Goal: Information Seeking & Learning: Learn about a topic

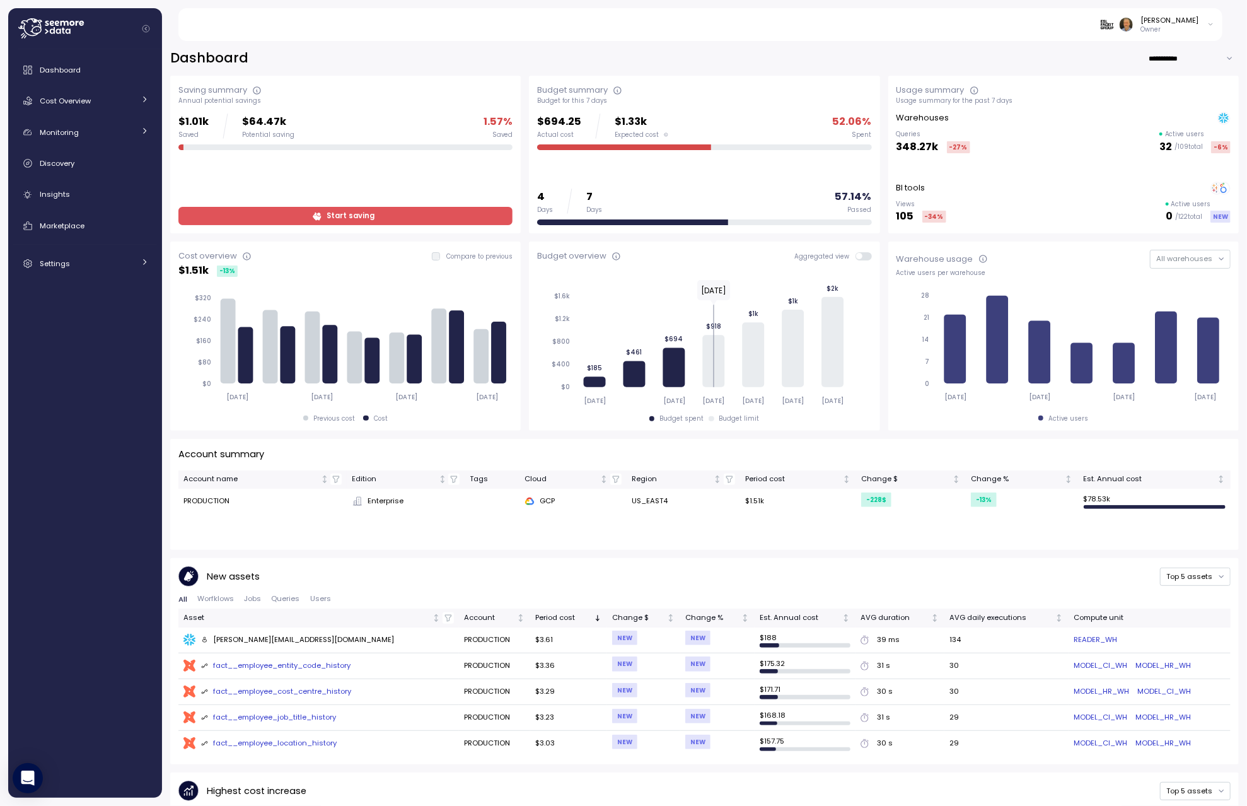
click at [334, 213] on span "Start saving" at bounding box center [351, 215] width 48 height 17
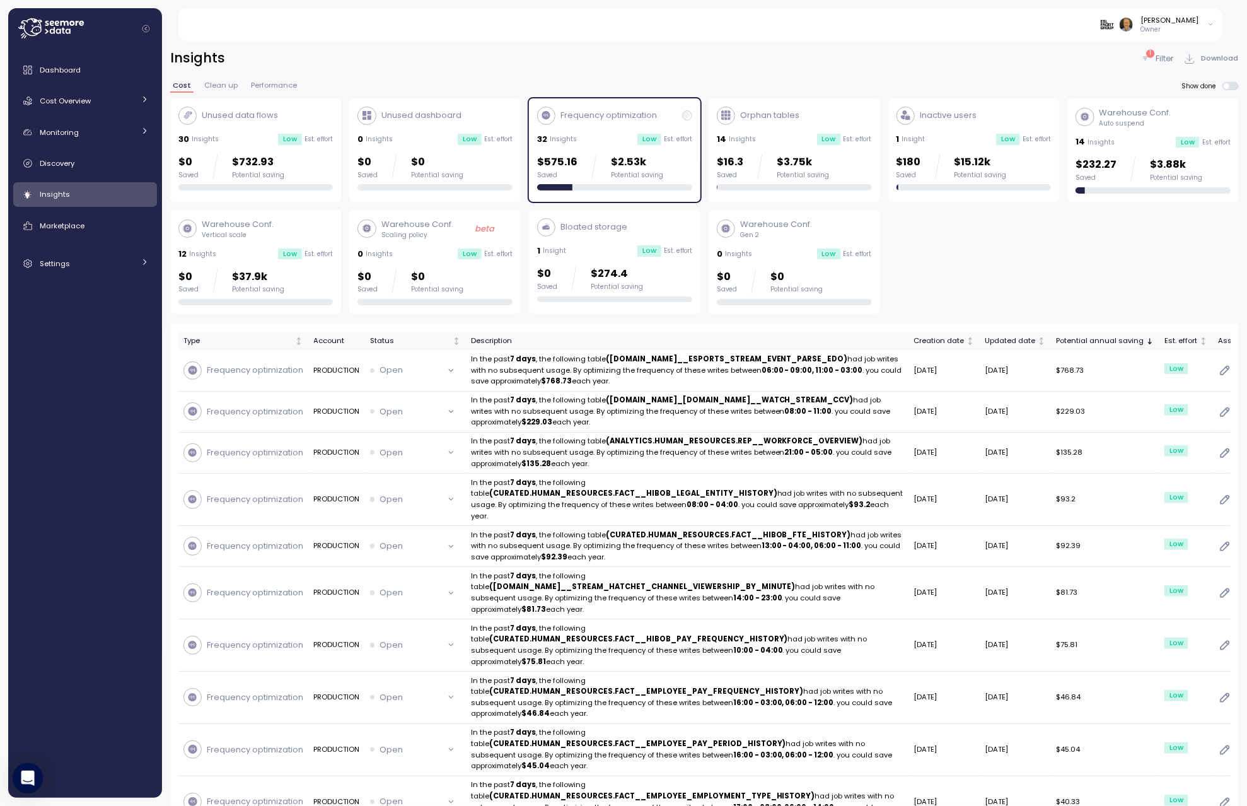
click at [637, 121] on p "Frequency optimization" at bounding box center [609, 115] width 96 height 13
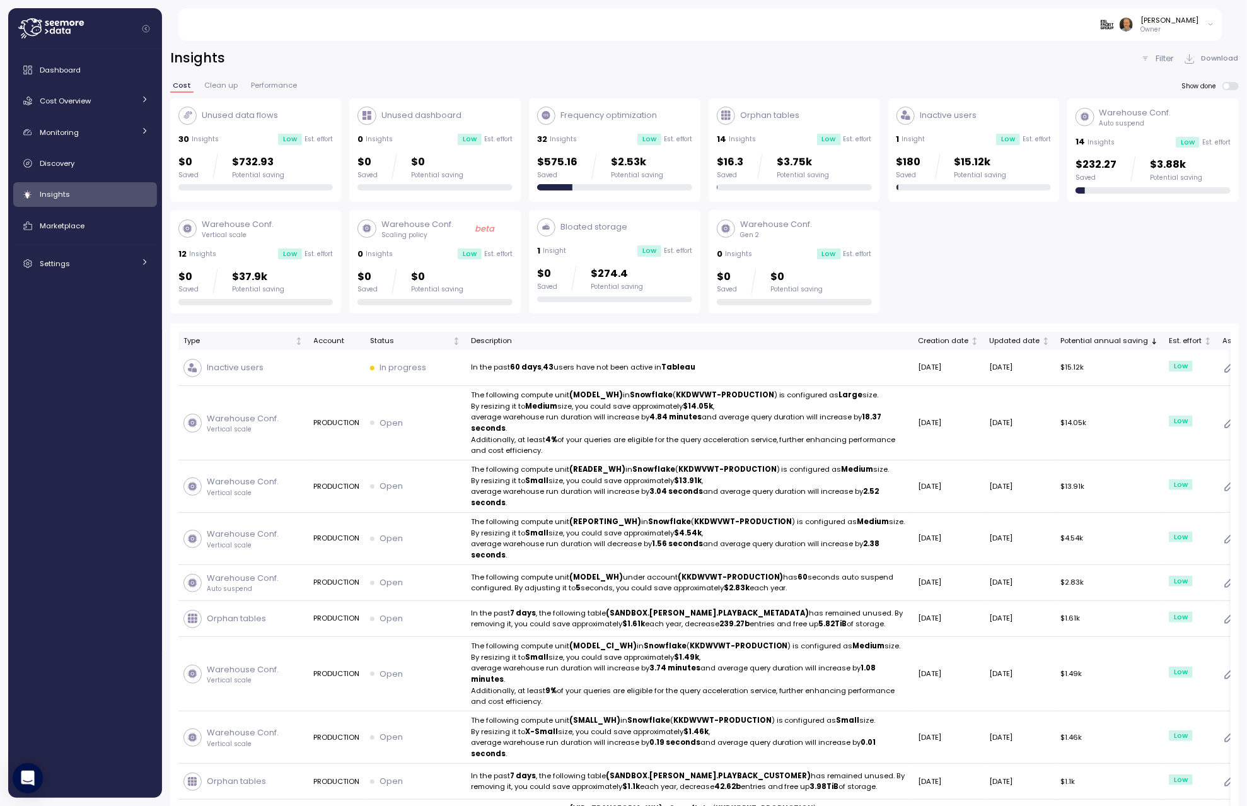
click at [246, 130] on div "Unused data flows 30 Insights Low Est. effort $0 Saved $732.93 Potential saving" at bounding box center [255, 149] width 155 height 84
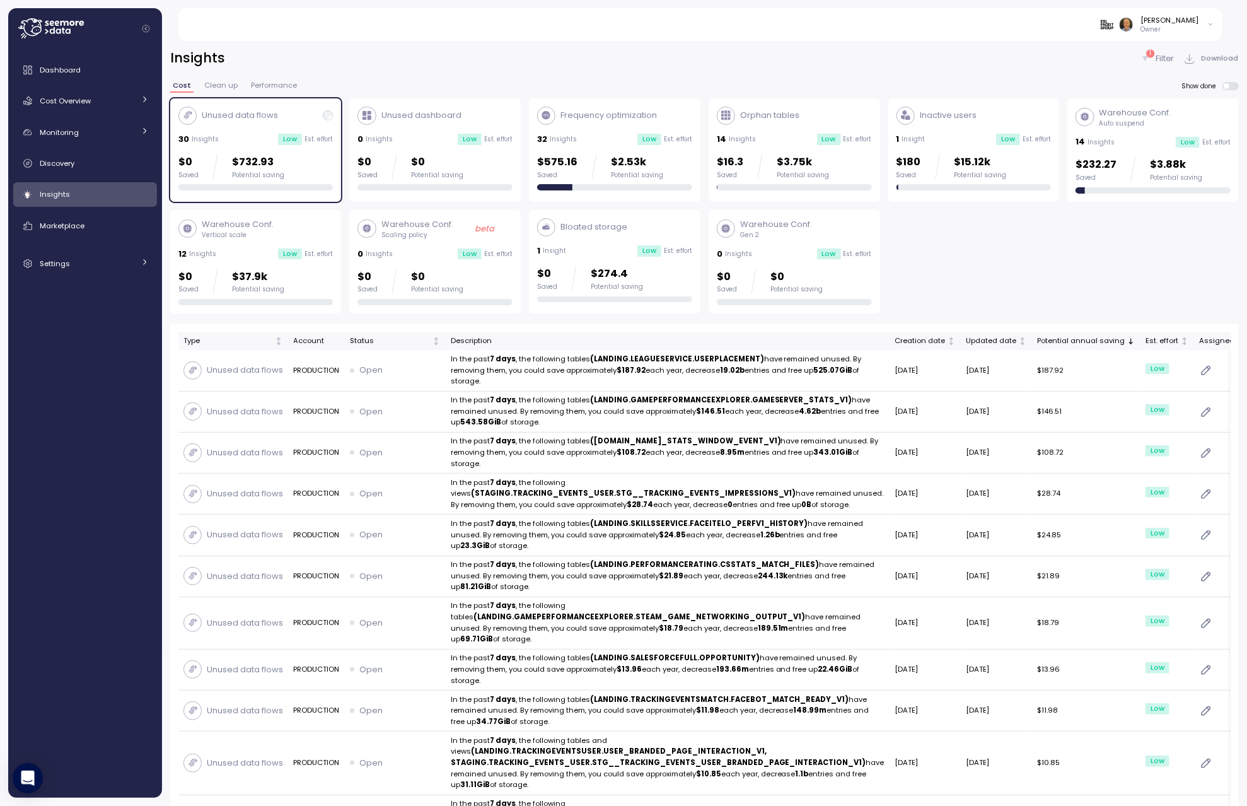
click at [770, 122] on div "Orphan tables" at bounding box center [758, 116] width 83 height 18
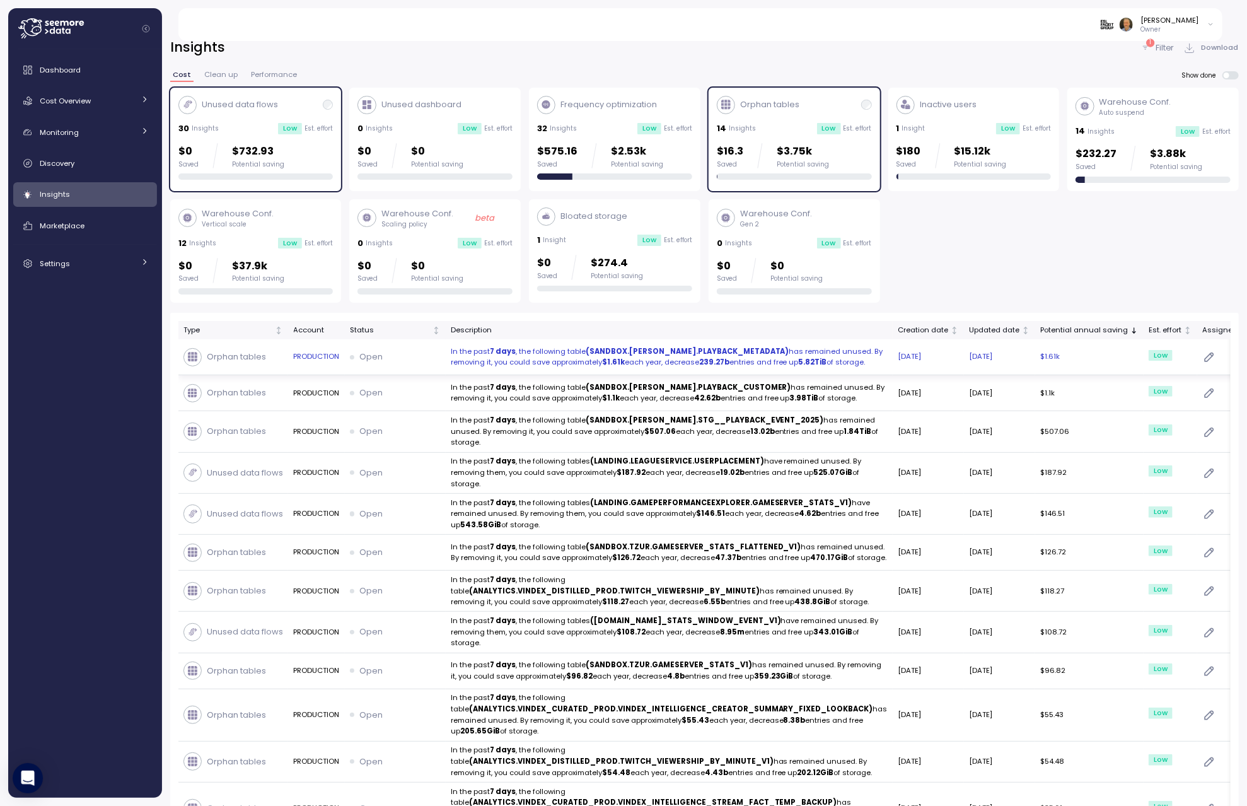
scroll to position [0, 5]
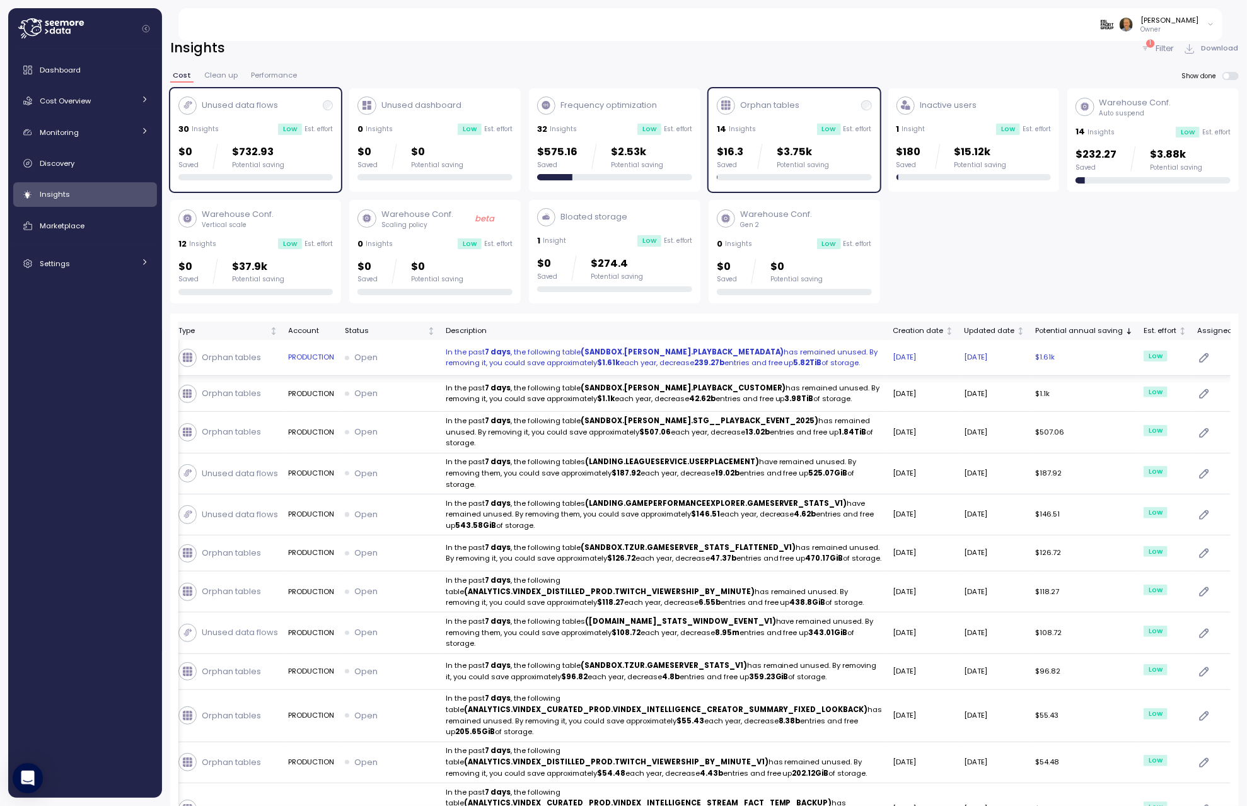
click at [1246, 362] on icon "button" at bounding box center [1258, 357] width 13 height 13
click at [380, 356] on div "Open" at bounding box center [390, 356] width 91 height 13
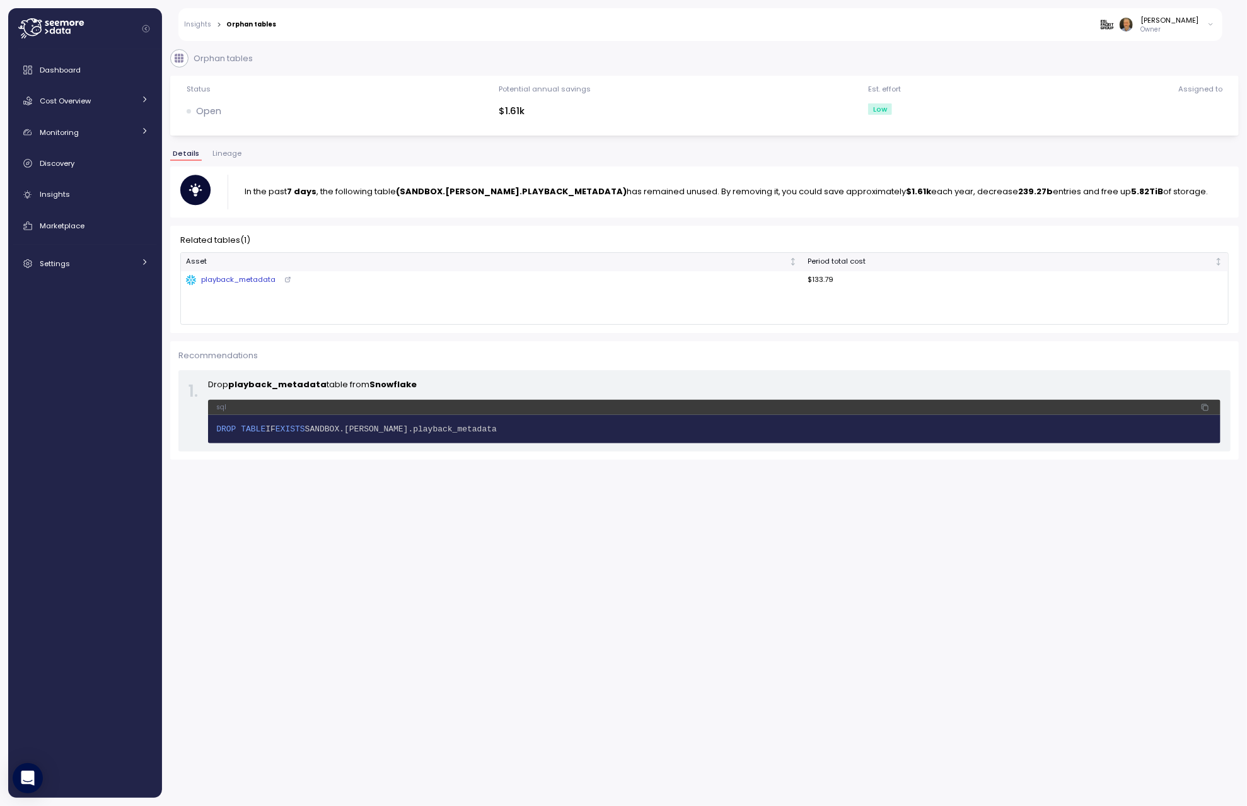
click at [1203, 25] on div "Martin Bell Owner" at bounding box center [1157, 24] width 113 height 19
click at [1032, 67] on div "Orphan tables" at bounding box center [704, 58] width 1068 height 18
click at [224, 153] on span "Lineage" at bounding box center [226, 153] width 29 height 7
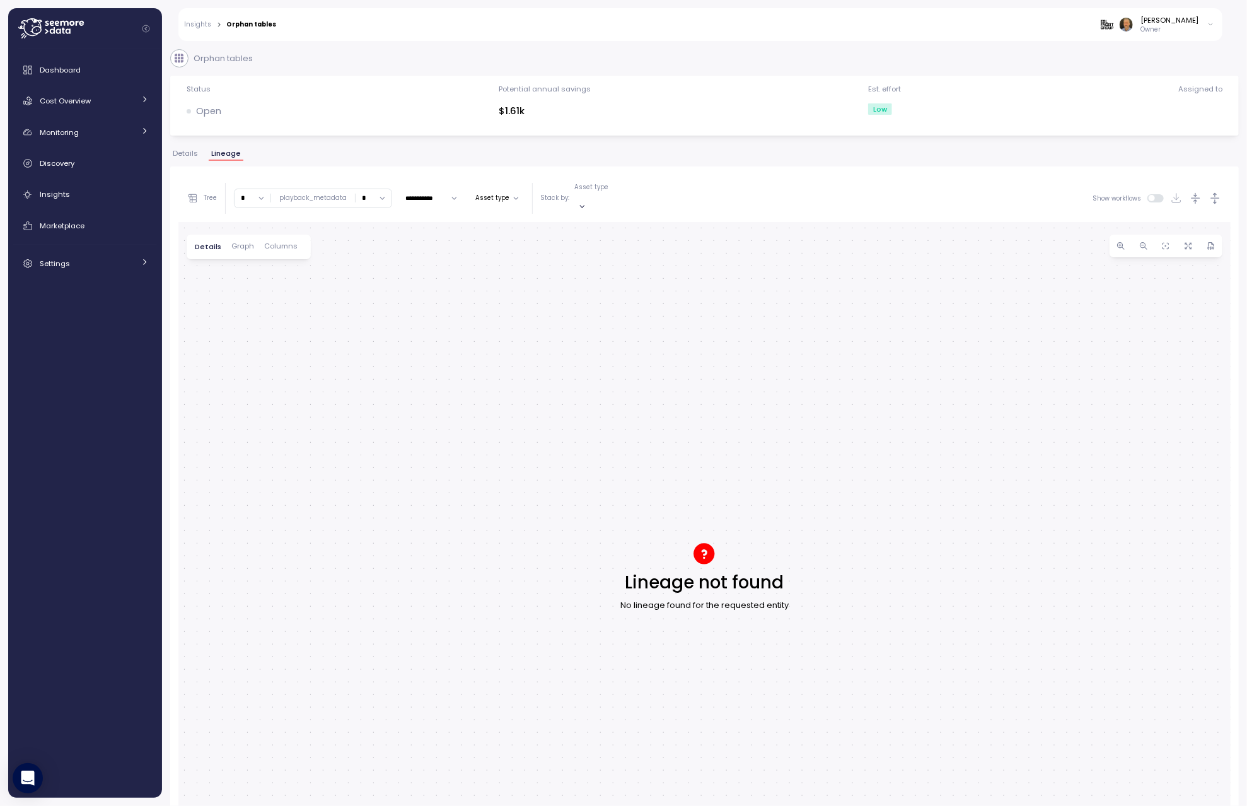
click at [182, 156] on span "Details" at bounding box center [185, 153] width 25 height 7
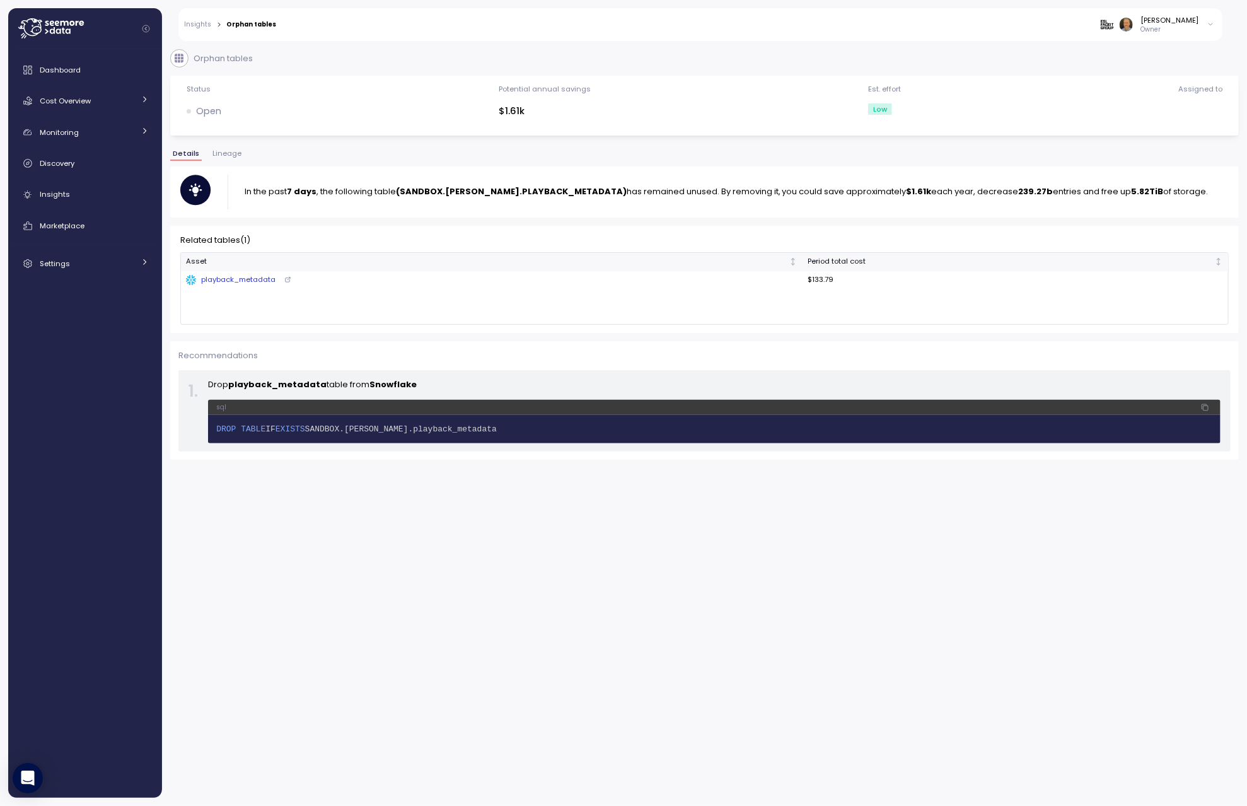
click at [197, 26] on link "Insights" at bounding box center [198, 24] width 27 height 6
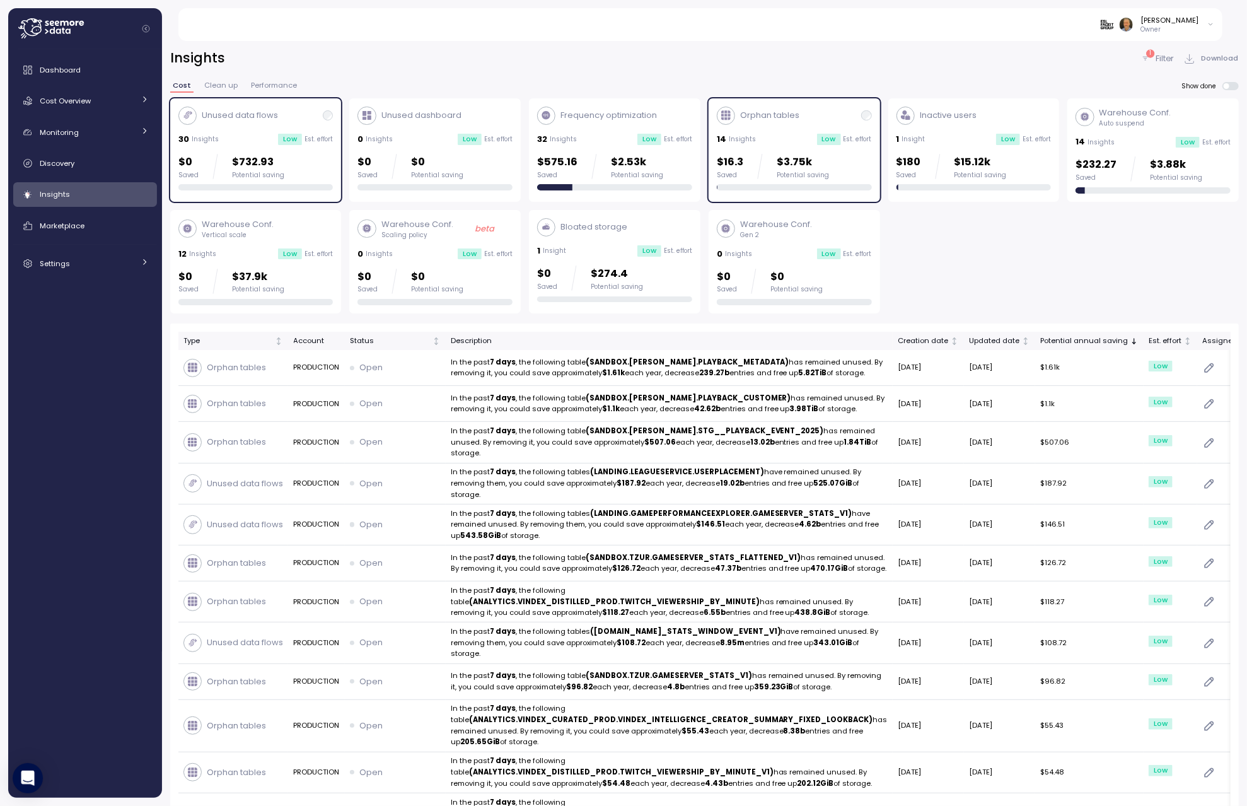
click at [217, 137] on div "30 Insights Low Est. effort" at bounding box center [255, 139] width 155 height 13
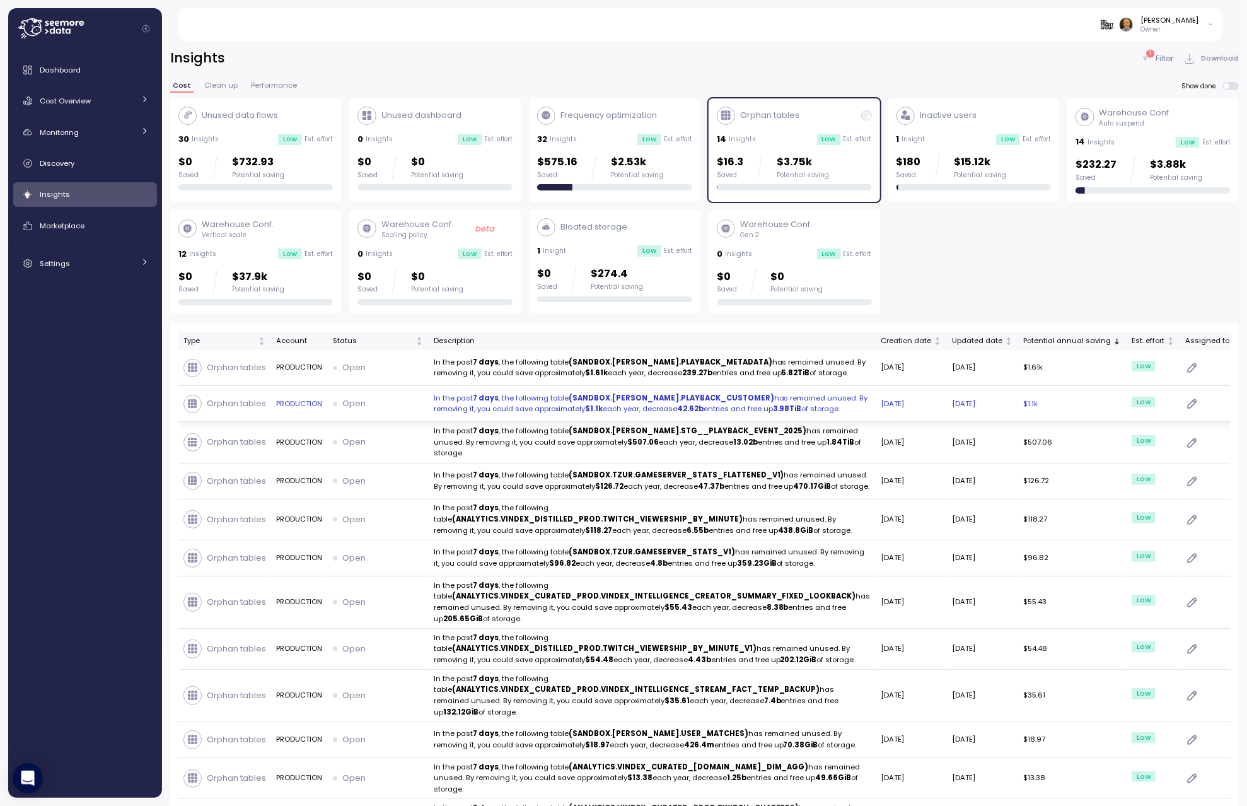
click at [1186, 411] on icon "button" at bounding box center [1192, 403] width 13 height 15
click at [1167, 320] on div "Unused data flows 30 Insights Low Est. effort $0 Saved $732.93 Potential saving…" at bounding box center [704, 485] width 1068 height 774
click at [352, 409] on p "Open" at bounding box center [353, 402] width 23 height 13
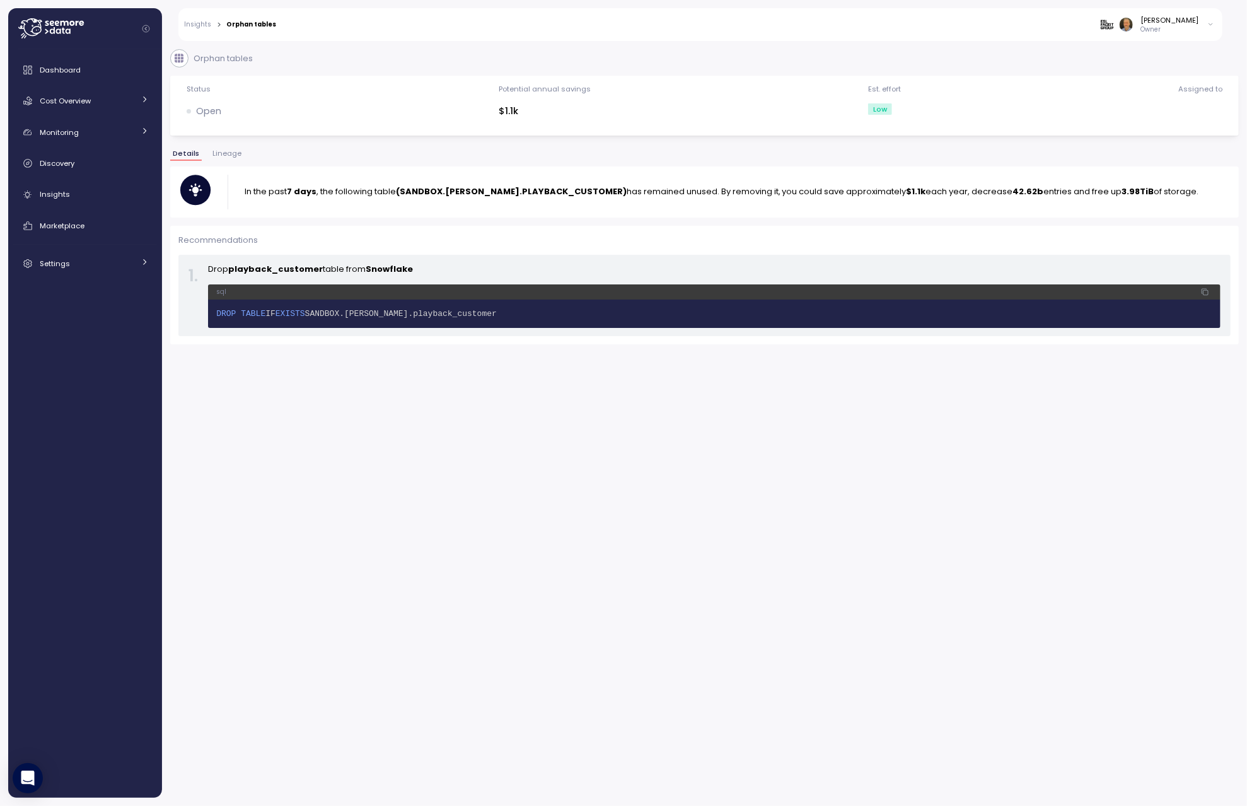
click at [205, 105] on p "Open" at bounding box center [208, 111] width 25 height 14
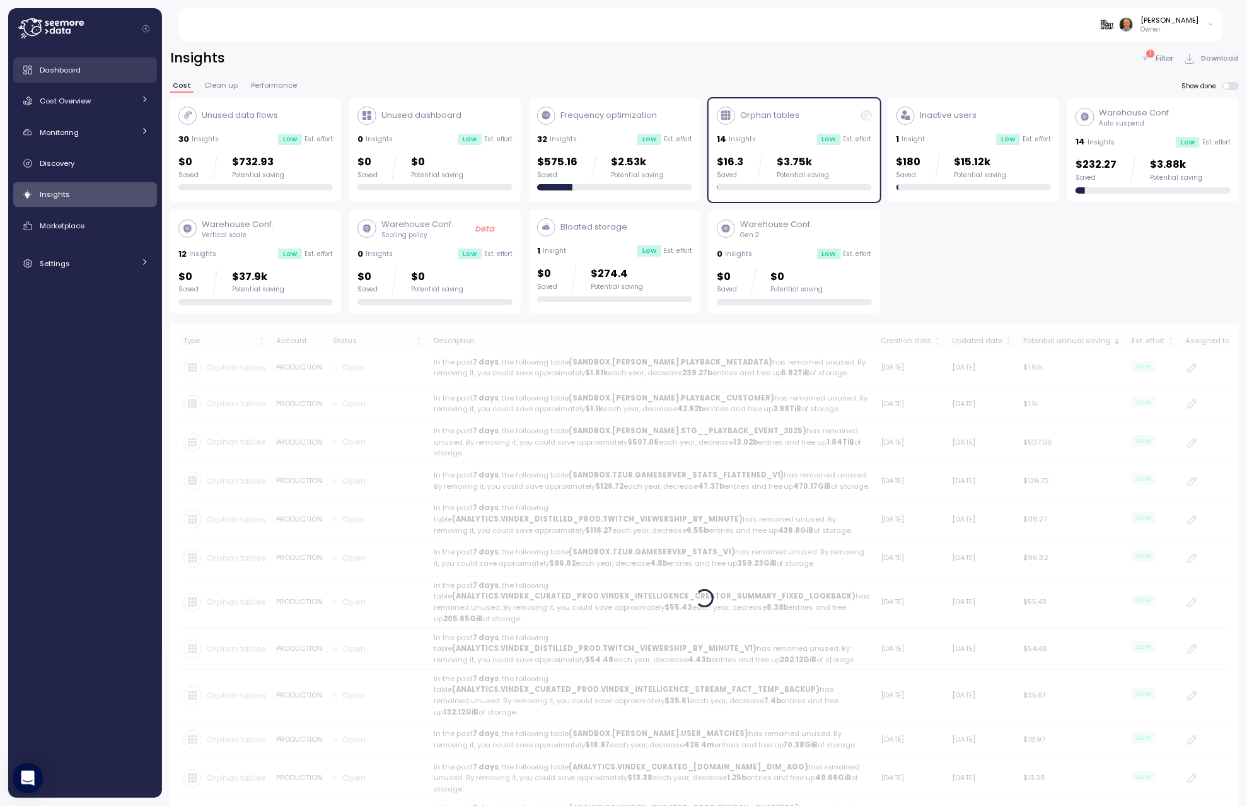
scroll to position [1, 0]
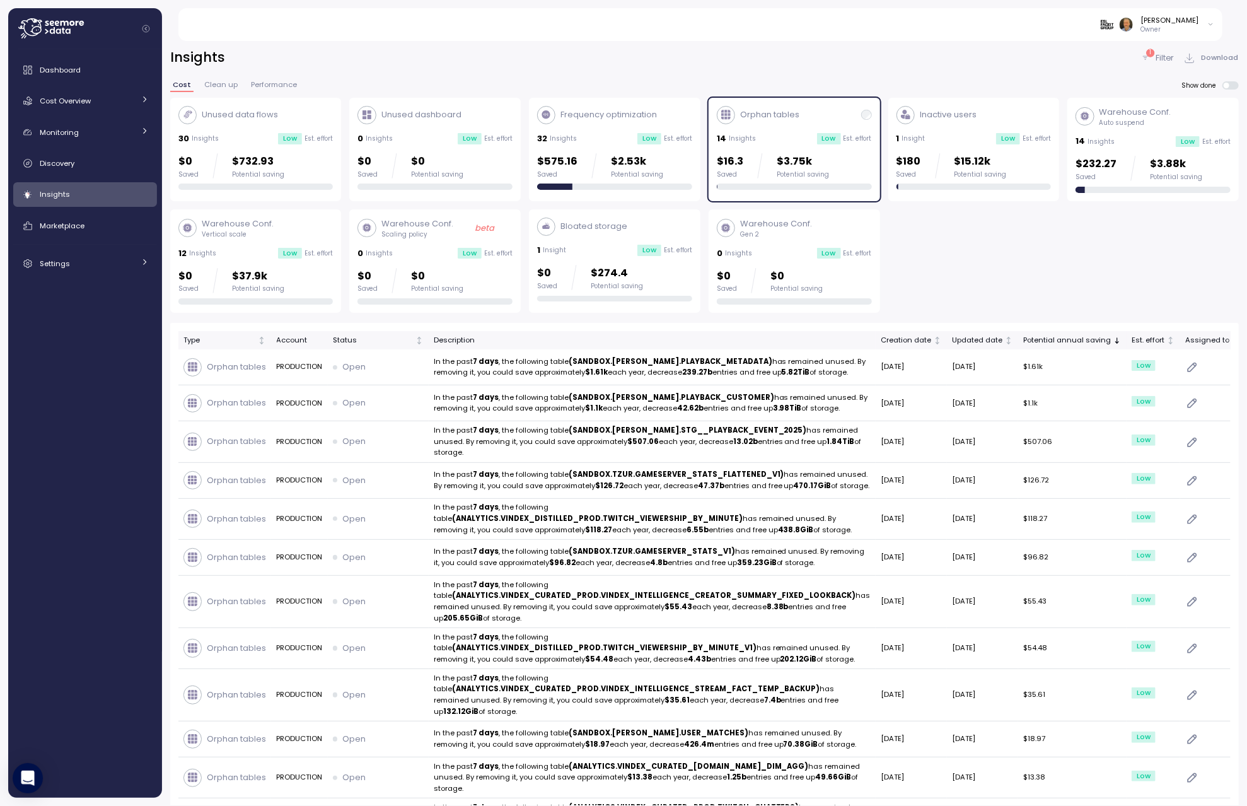
click at [822, 113] on div "Orphan tables" at bounding box center [794, 115] width 155 height 18
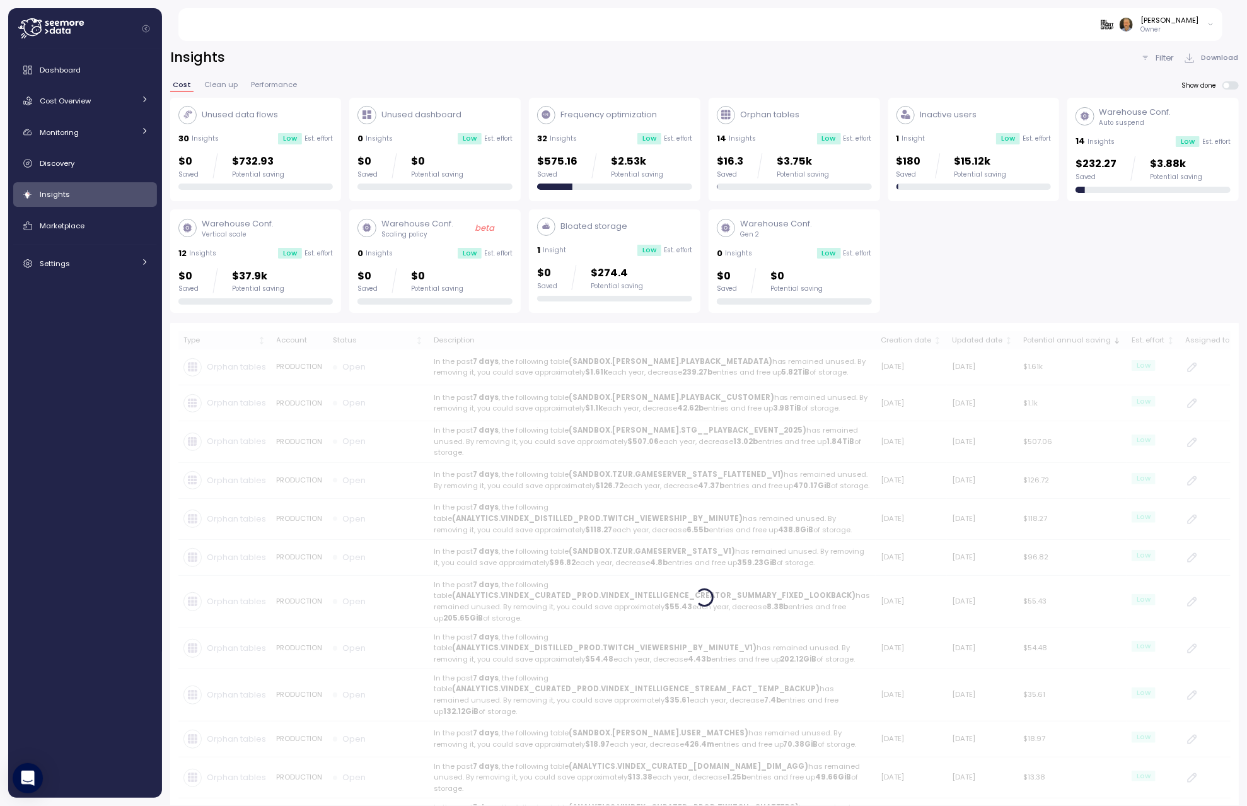
click at [822, 113] on div "Orphan tables" at bounding box center [794, 115] width 155 height 18
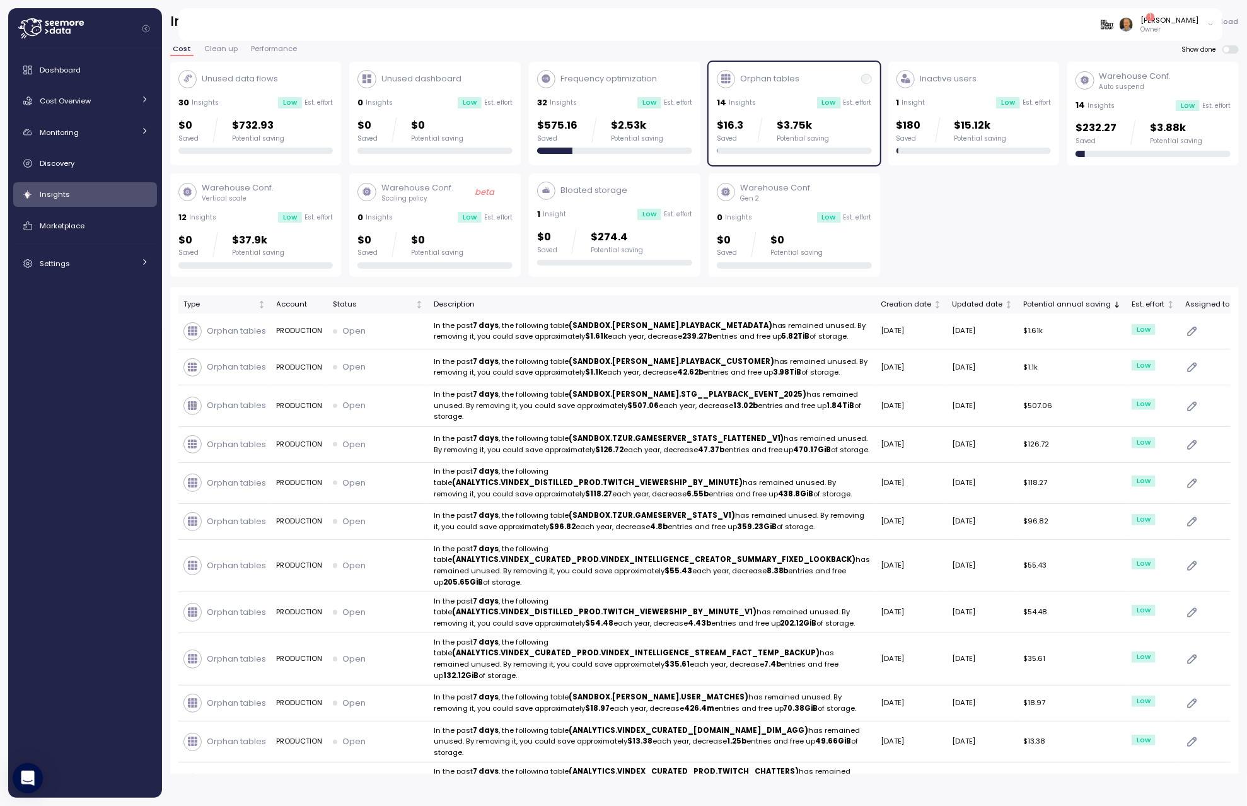
scroll to position [3, 0]
click at [1133, 23] on img at bounding box center [1125, 24] width 13 height 13
click at [830, 74] on div "Orphan tables" at bounding box center [794, 80] width 155 height 18
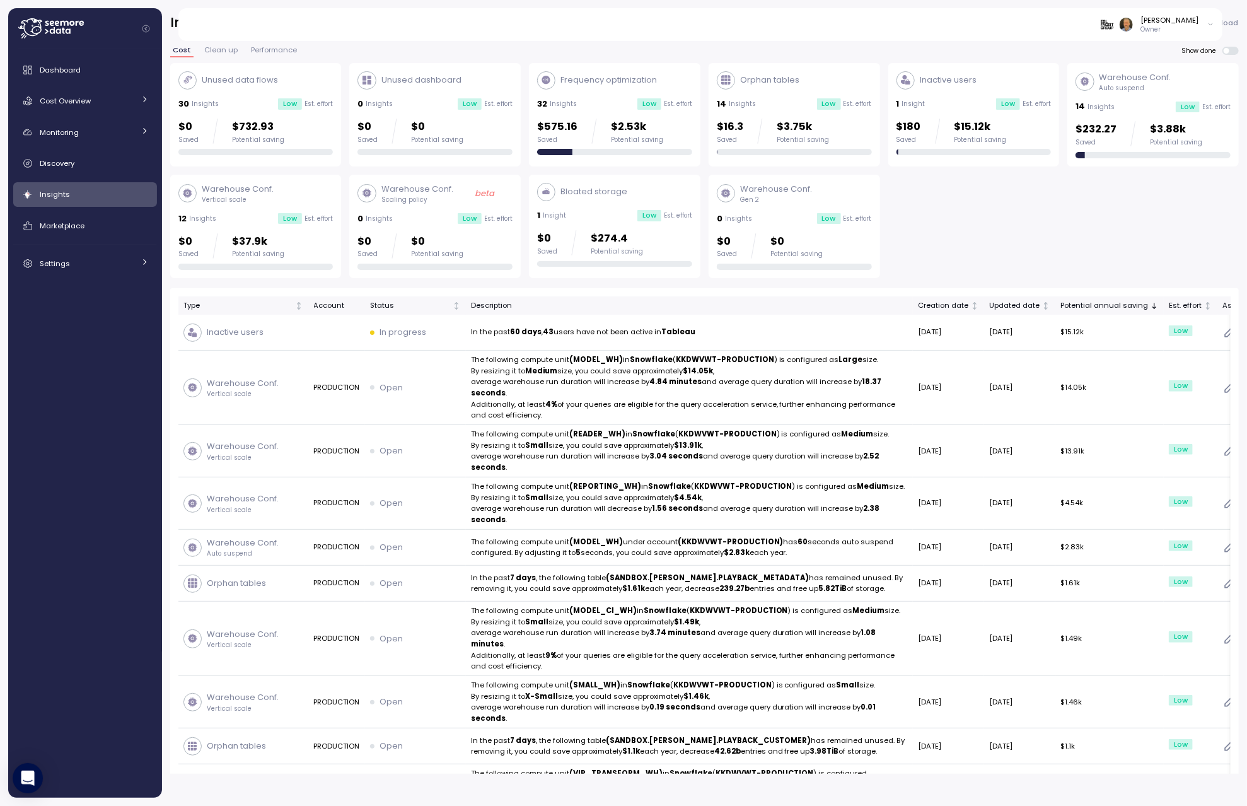
click at [984, 81] on div "Inactive users" at bounding box center [973, 80] width 155 height 18
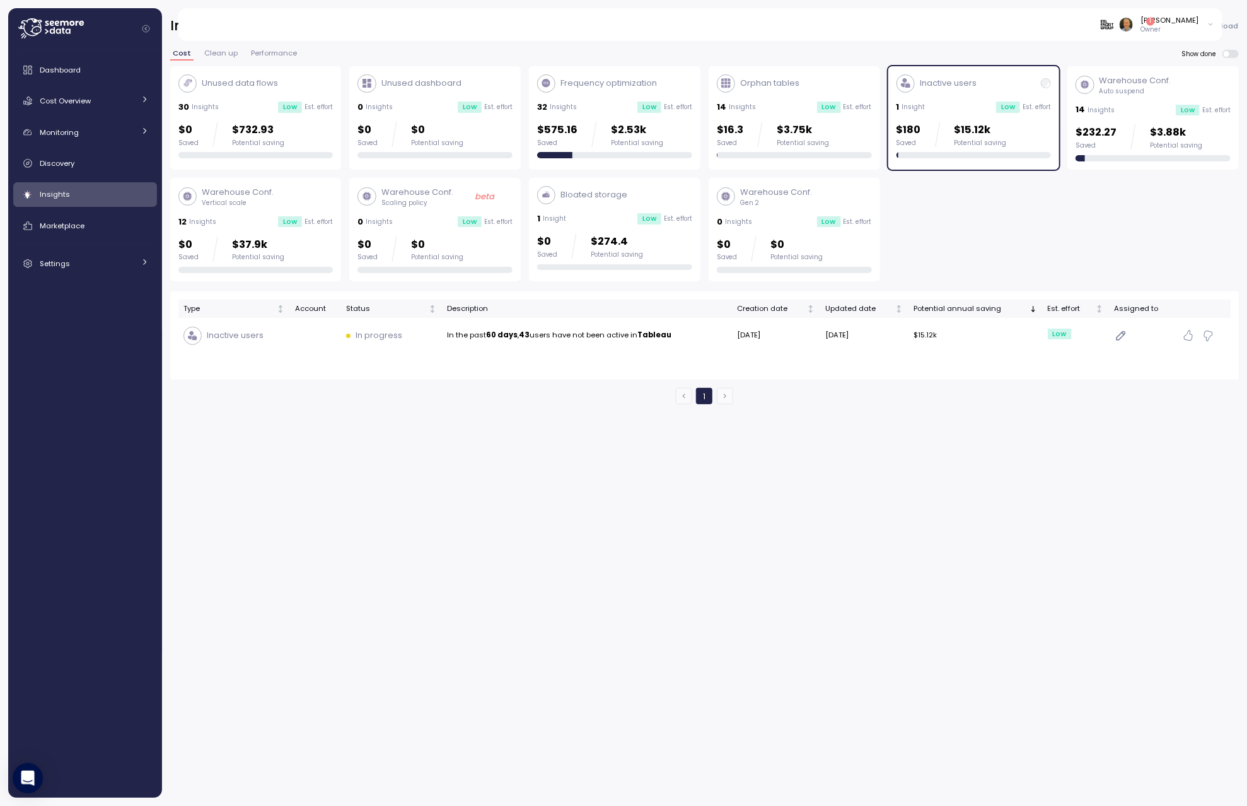
click at [984, 81] on div "Inactive users" at bounding box center [973, 83] width 155 height 18
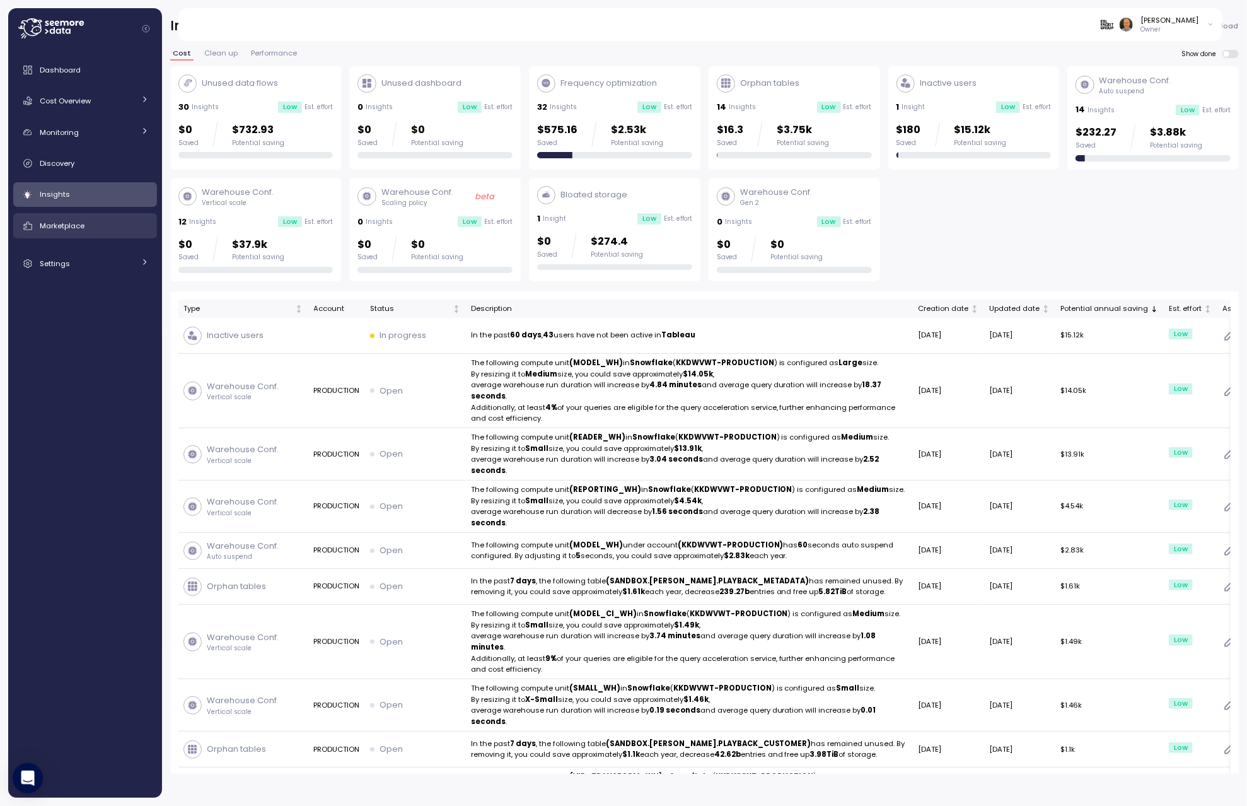
scroll to position [30, 0]
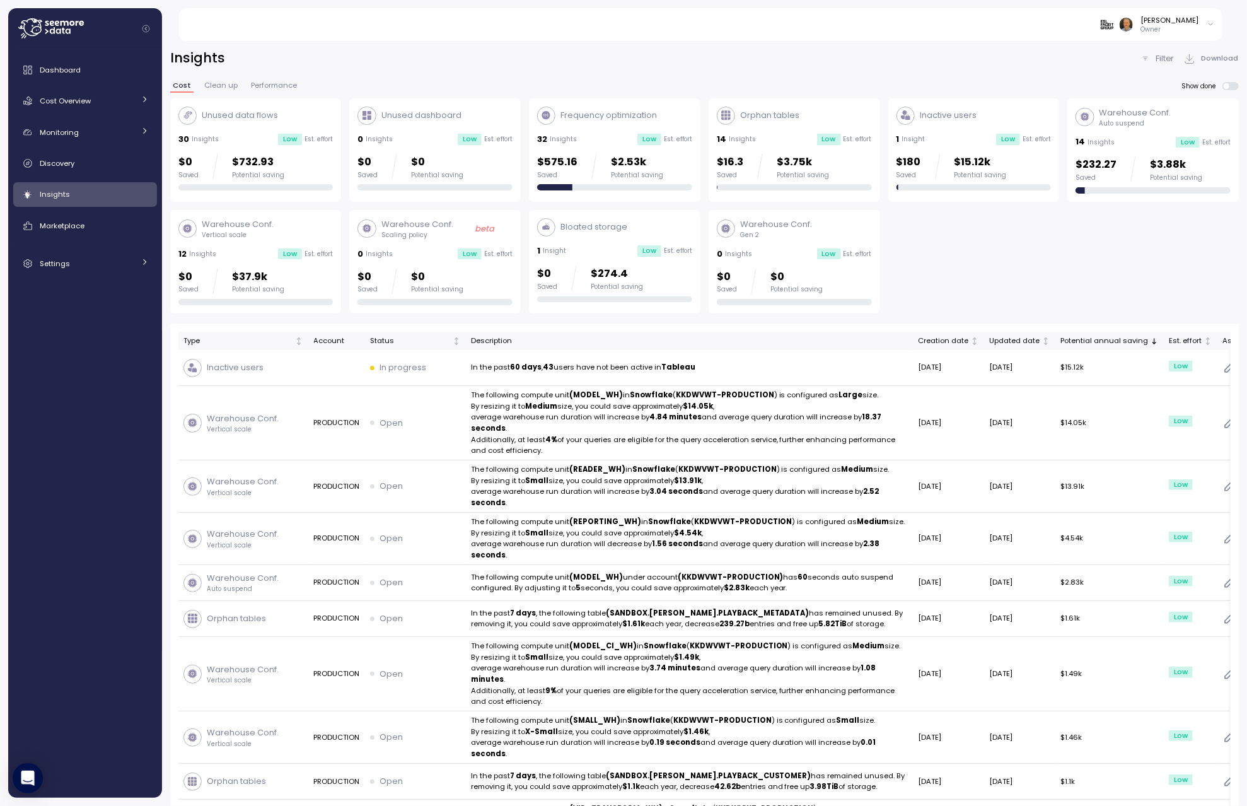
click at [790, 114] on p "Orphan tables" at bounding box center [769, 115] width 59 height 13
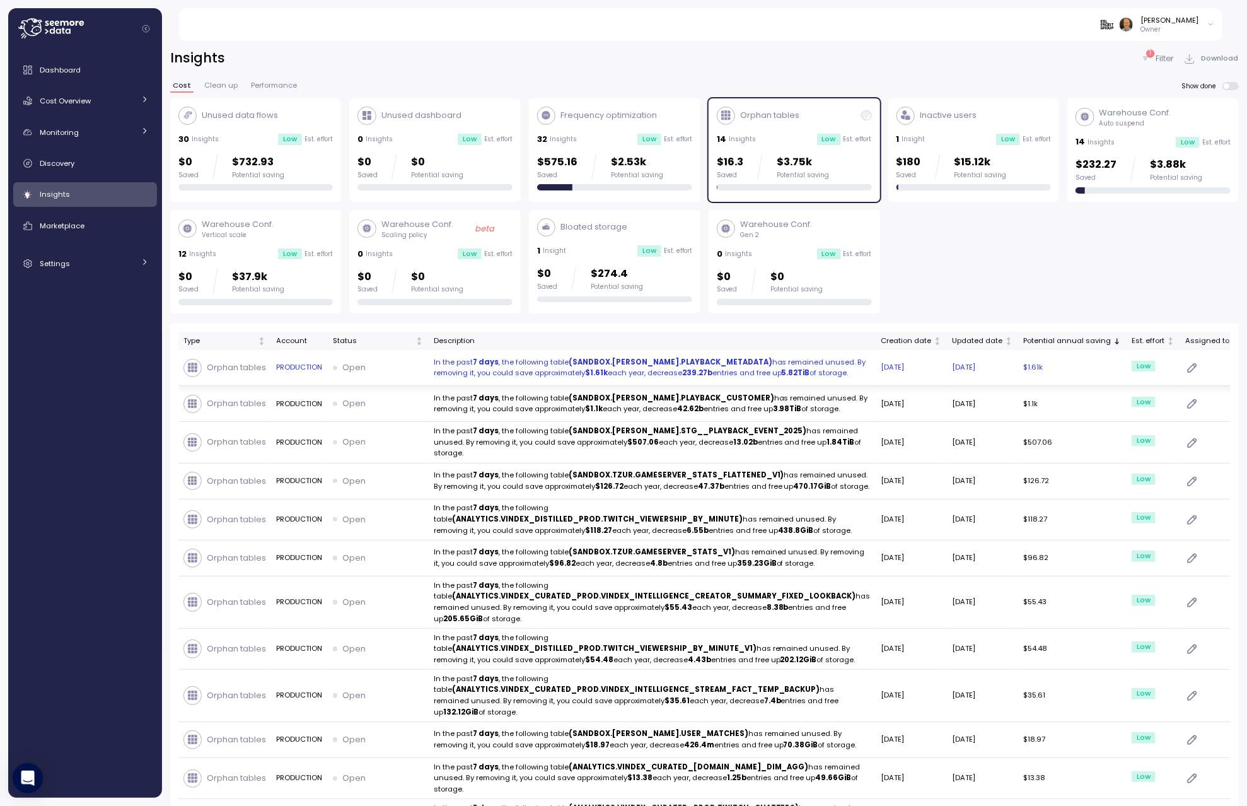
click at [680, 363] on strong "(SANDBOX.[PERSON_NAME].PLAYBACK_METADATA)" at bounding box center [671, 362] width 204 height 10
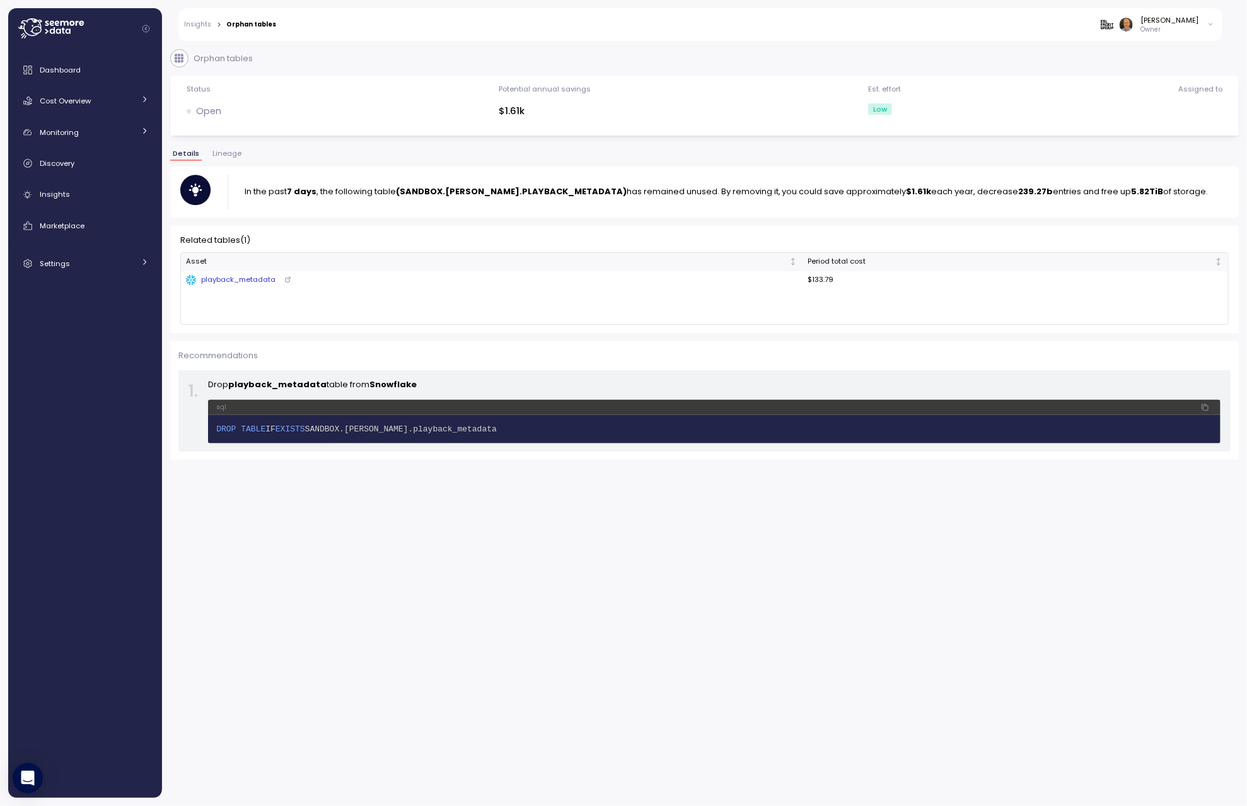
scroll to position [30, 0]
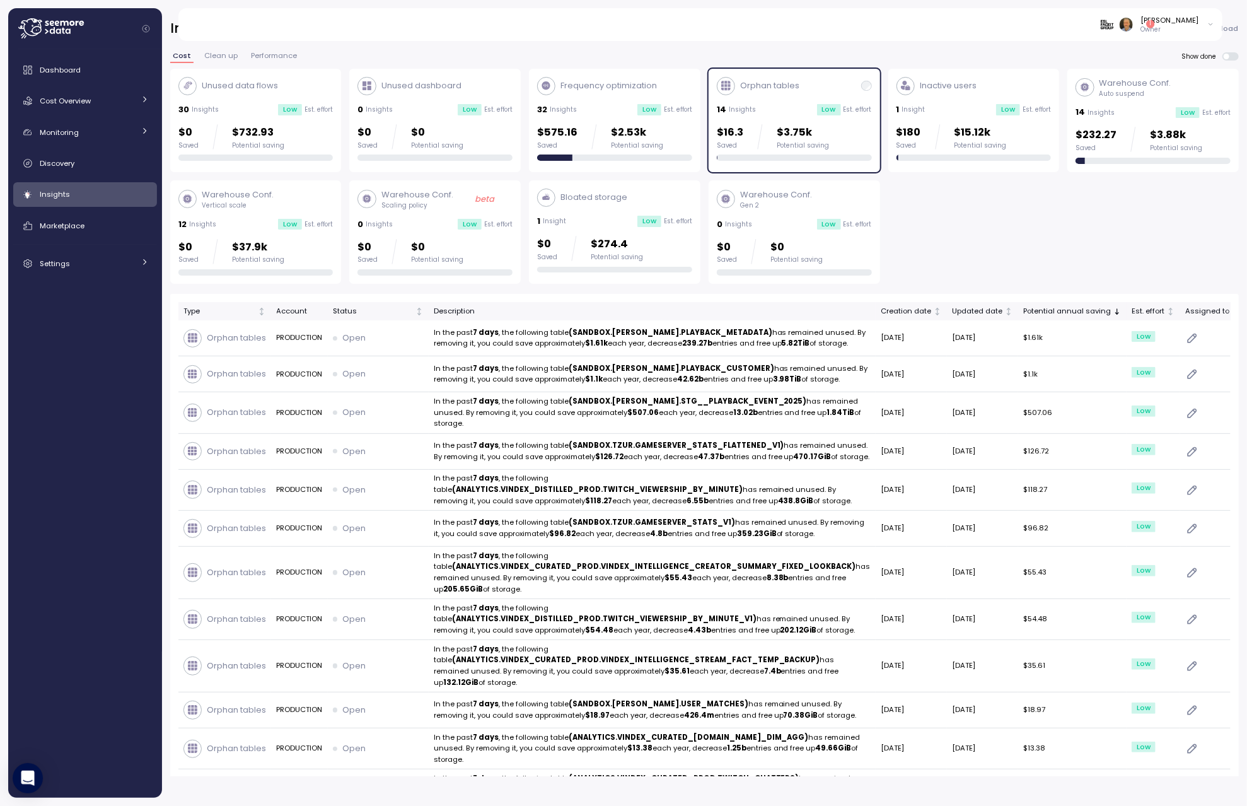
click at [783, 100] on div "Orphan tables 14 Insights Low Est. effort $16.3 Saved $3.75k Potential saving" at bounding box center [794, 119] width 155 height 84
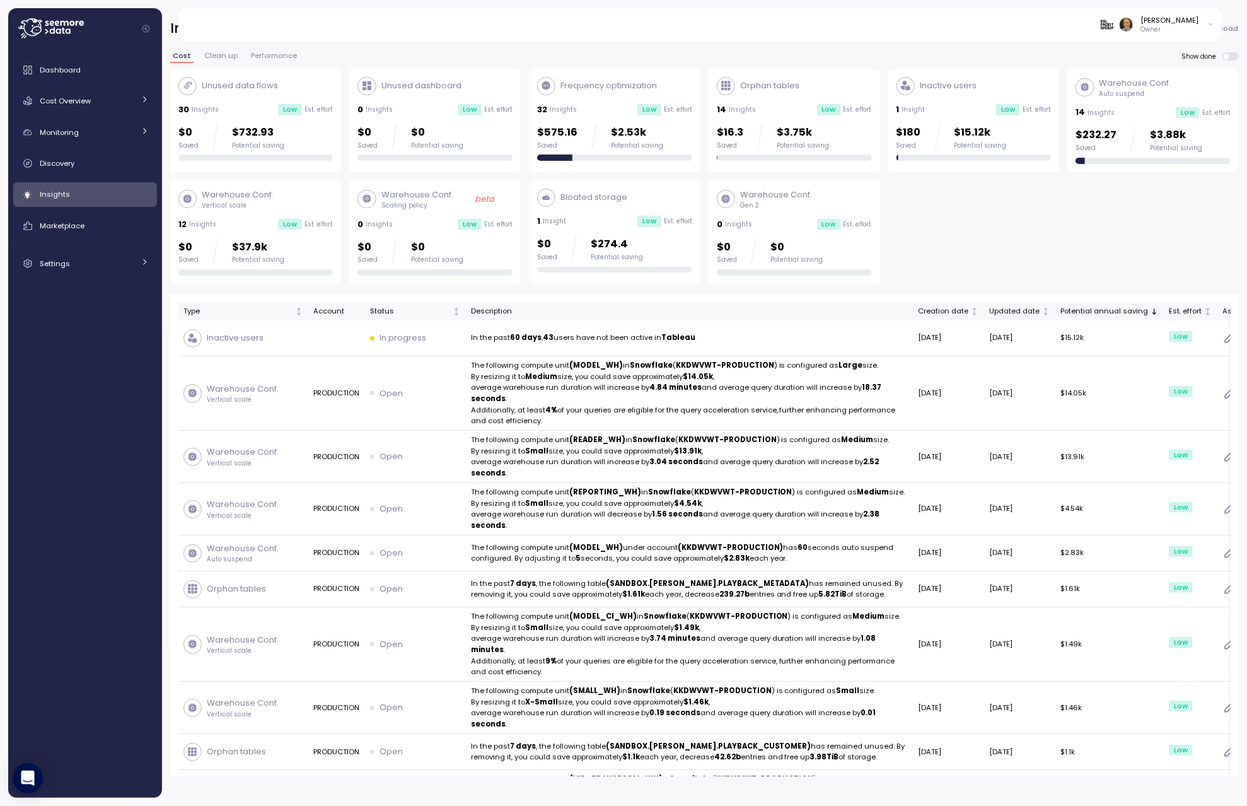
click at [637, 195] on div "Bloated storage" at bounding box center [614, 197] width 155 height 18
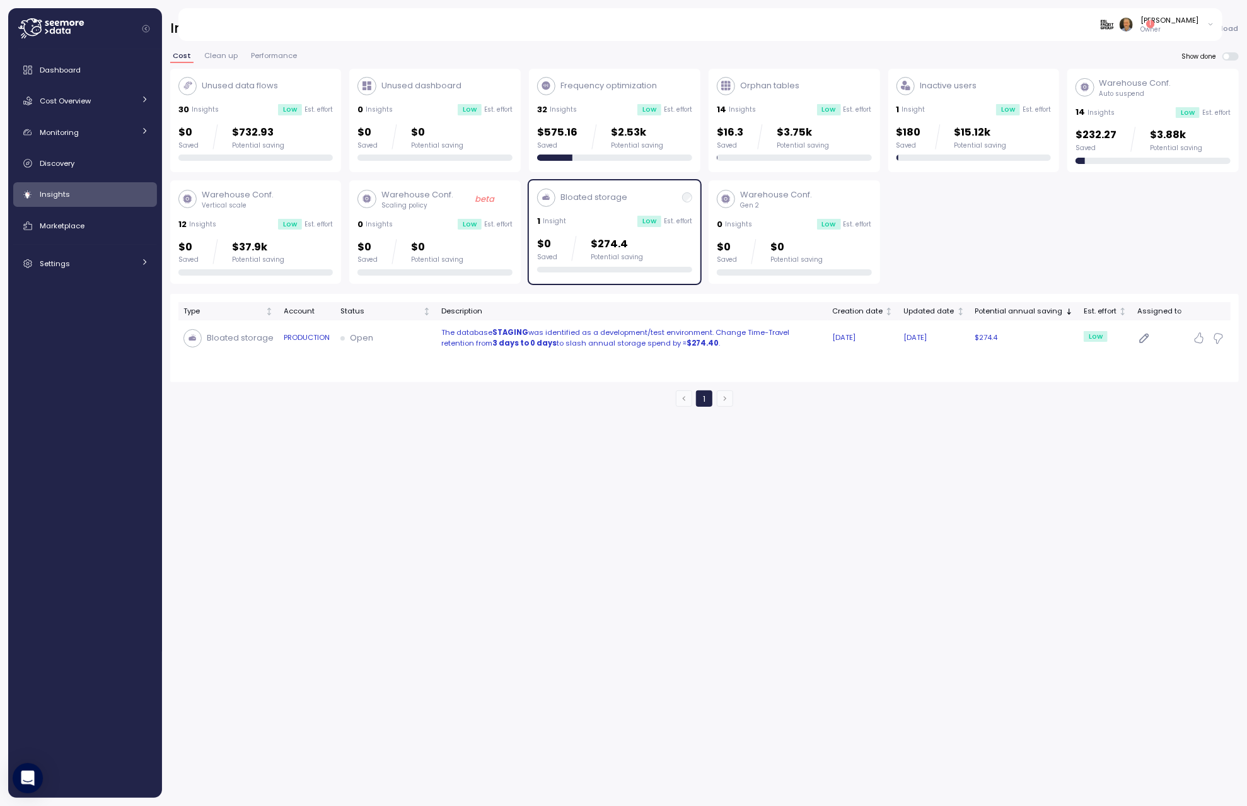
click at [355, 335] on p "Open" at bounding box center [361, 338] width 23 height 13
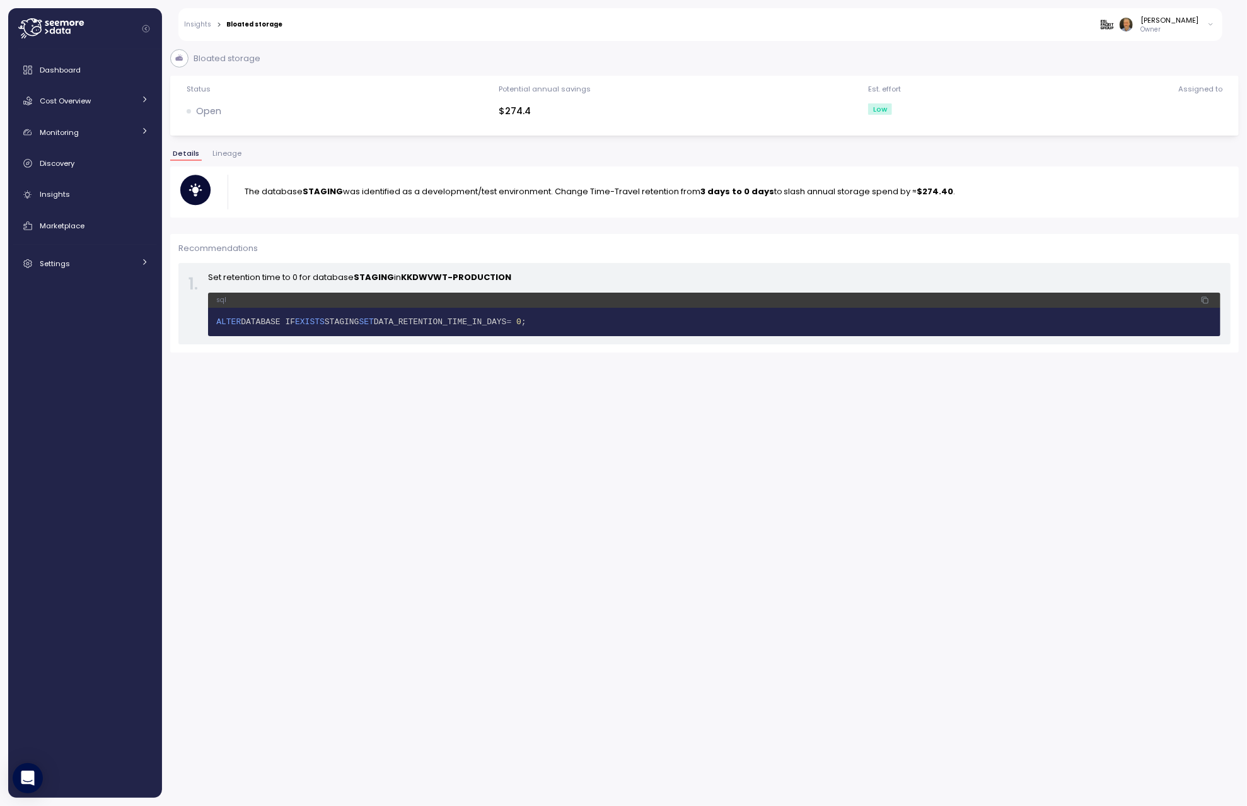
click at [195, 25] on link "Insights" at bounding box center [198, 24] width 27 height 6
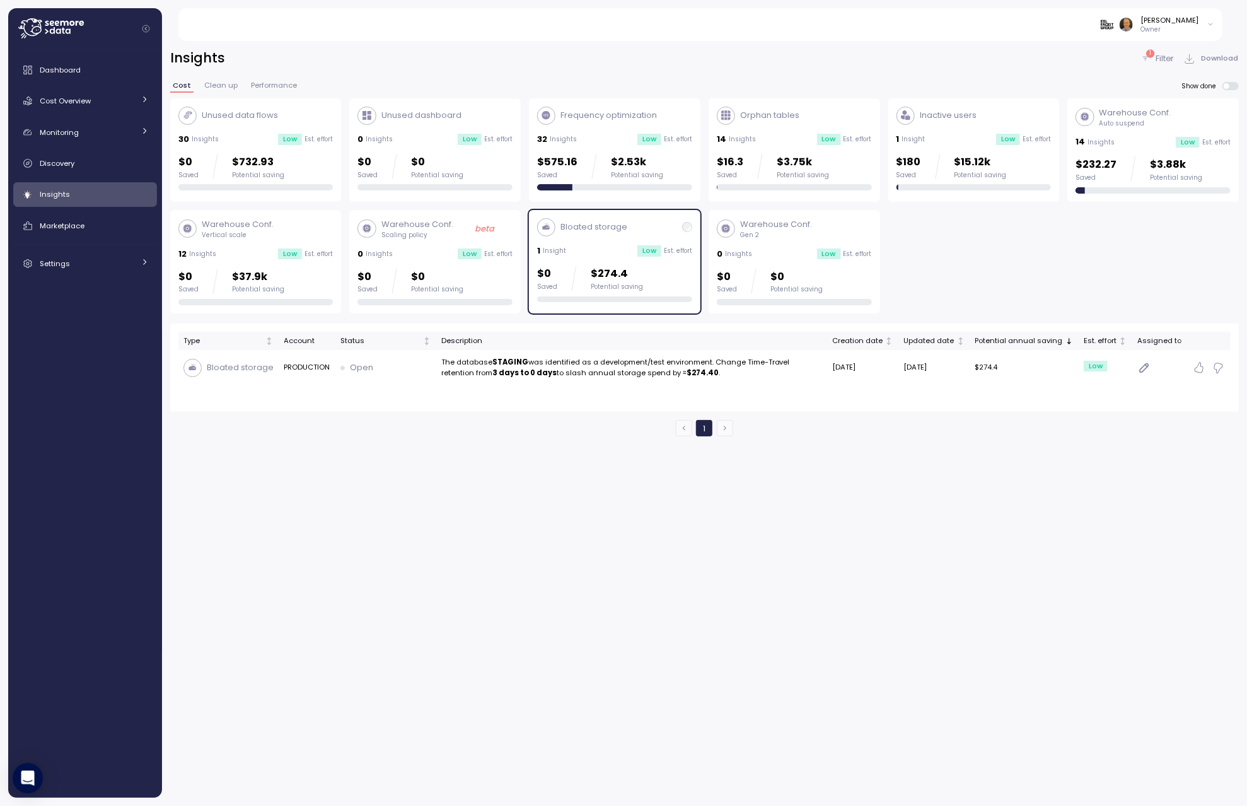
drag, startPoint x: 635, startPoint y: 231, endPoint x: 629, endPoint y: 240, distance: 10.5
click at [635, 231] on div "Bloated storage" at bounding box center [614, 227] width 155 height 18
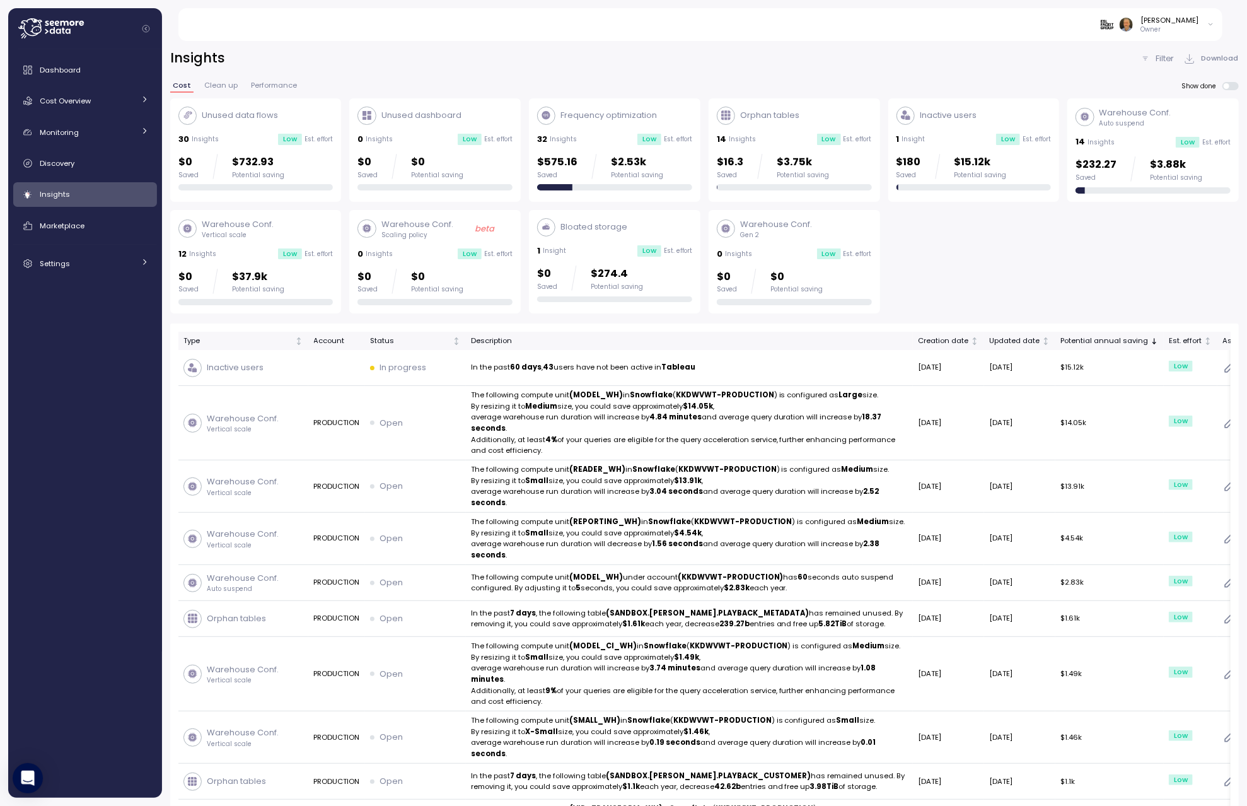
click at [310, 119] on div "Unused data flows" at bounding box center [255, 116] width 155 height 18
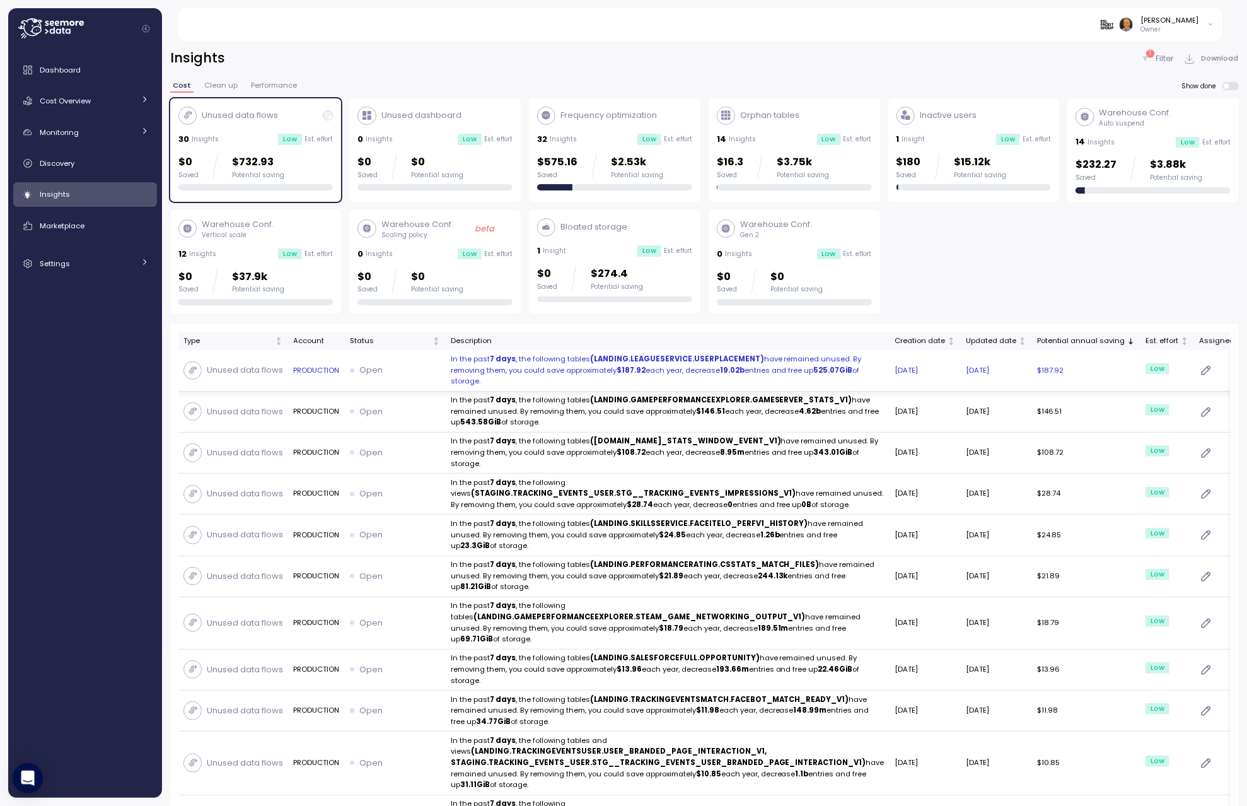
click at [607, 365] on p "In the past 7 days , the following tables (LANDING.LEAGUESERVICE.USERPLACEMENT)…" at bounding box center [668, 370] width 434 height 33
drag, startPoint x: 294, startPoint y: 120, endPoint x: 392, endPoint y: 119, distance: 97.7
click at [295, 120] on div "Unused data flows" at bounding box center [255, 116] width 155 height 18
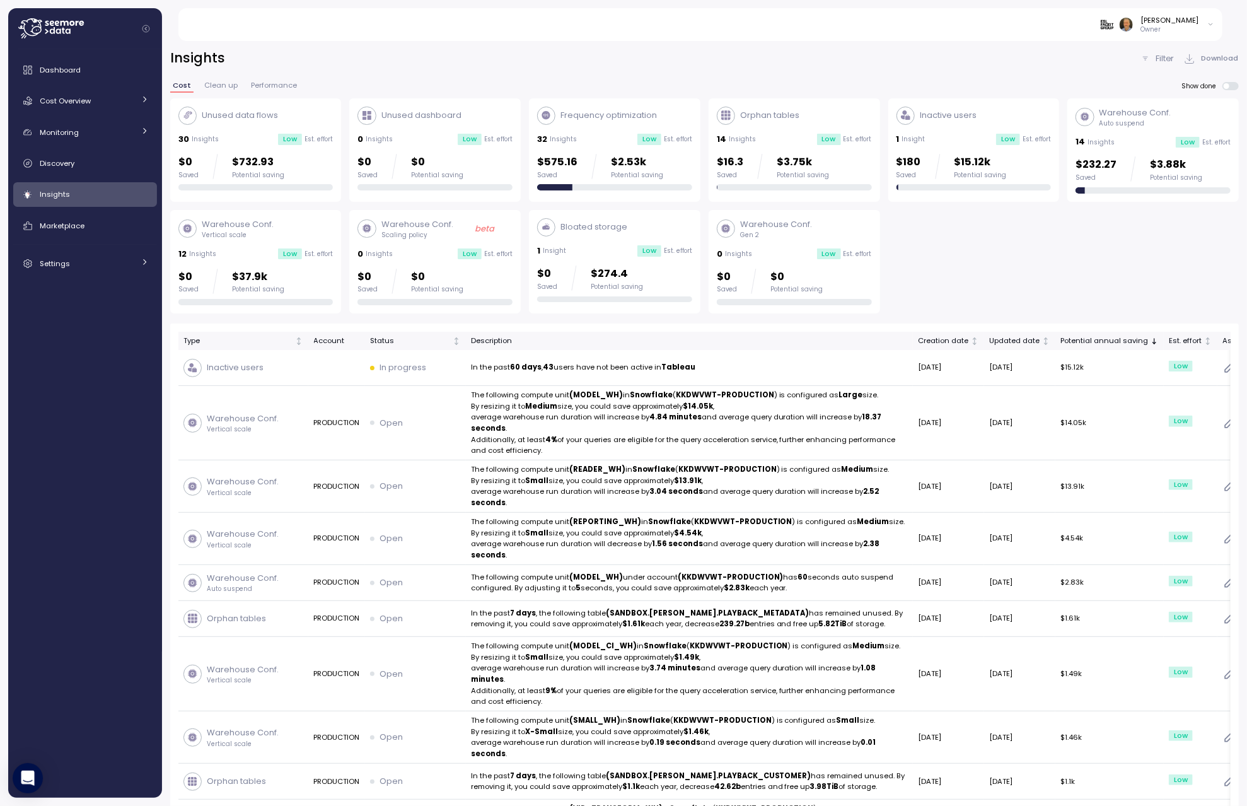
click at [404, 117] on p "Unused dashboard" at bounding box center [421, 115] width 80 height 13
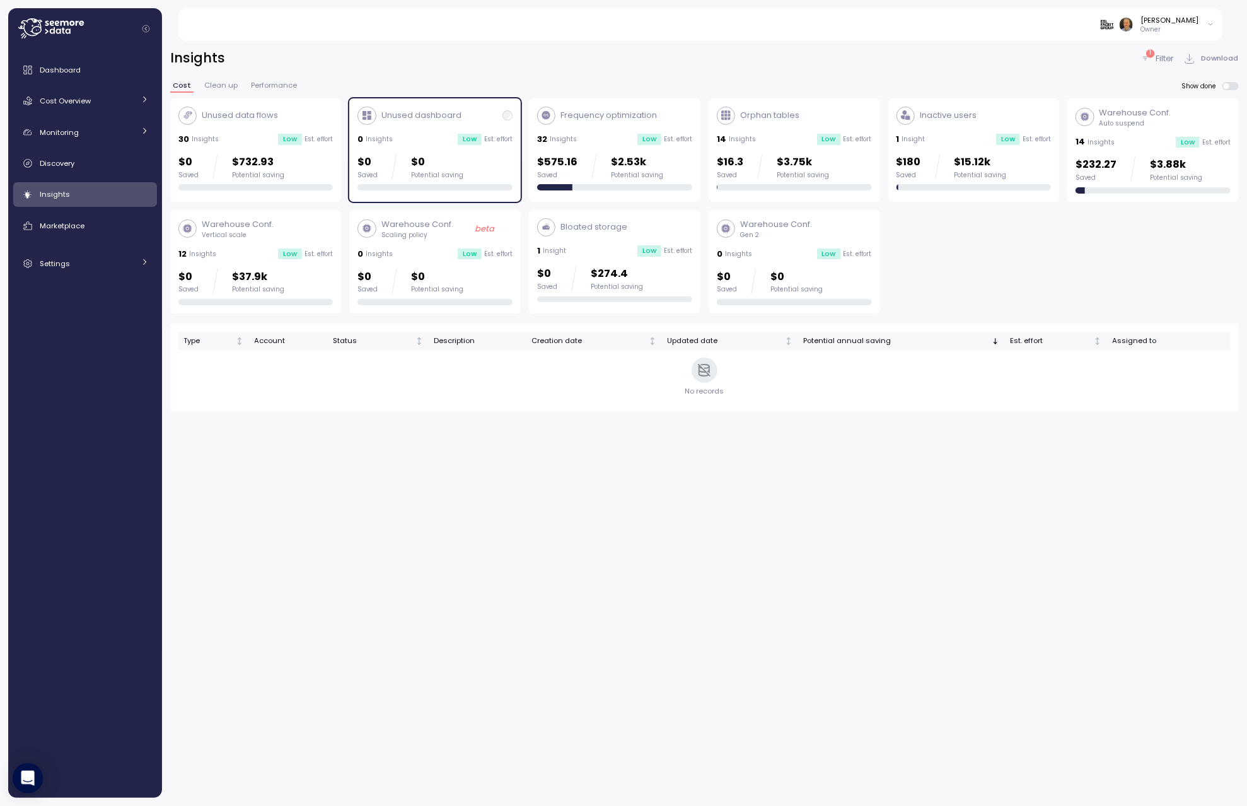
click at [404, 117] on p "Unused dashboard" at bounding box center [421, 115] width 80 height 13
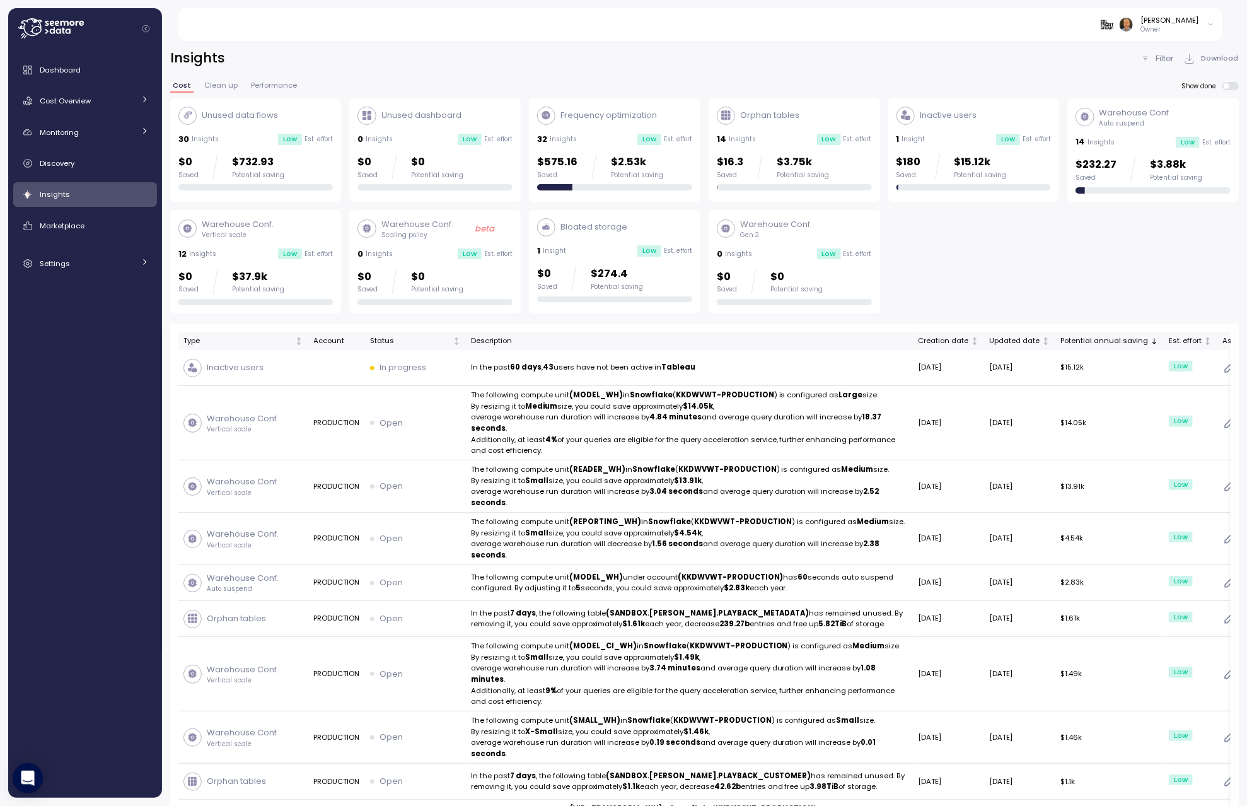
click at [586, 118] on p "Frequency optimization" at bounding box center [609, 115] width 96 height 13
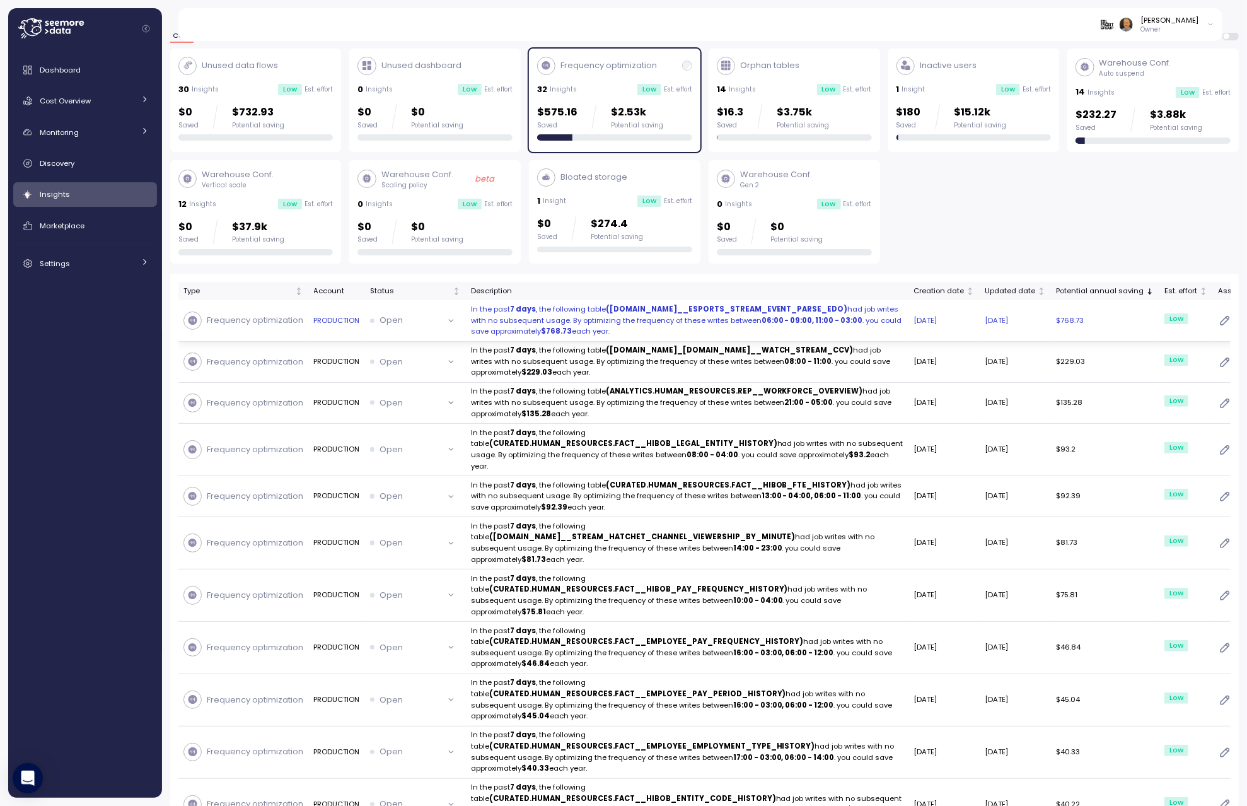
scroll to position [66, 0]
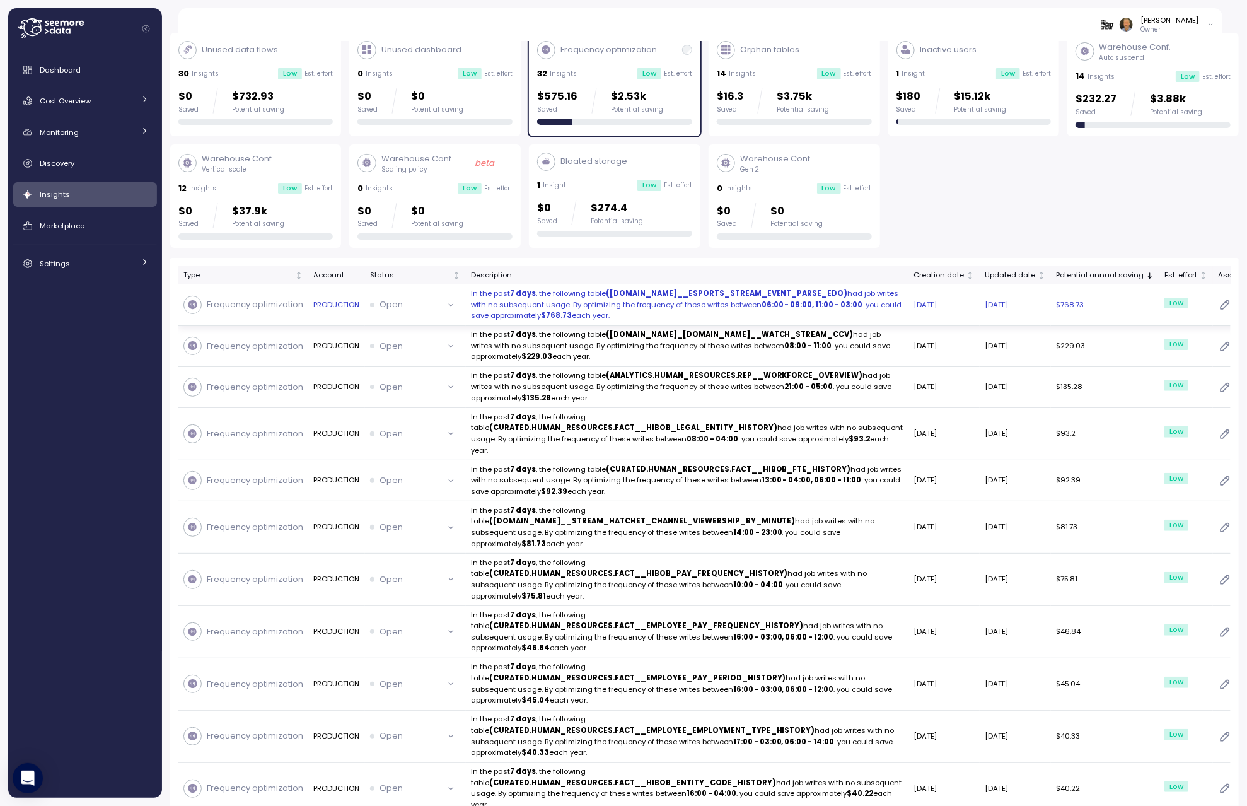
click at [669, 295] on p "In the past 7 days , the following table ([DOMAIN_NAME]__ESPORTS_STREAM_EVENT_P…" at bounding box center [687, 304] width 432 height 33
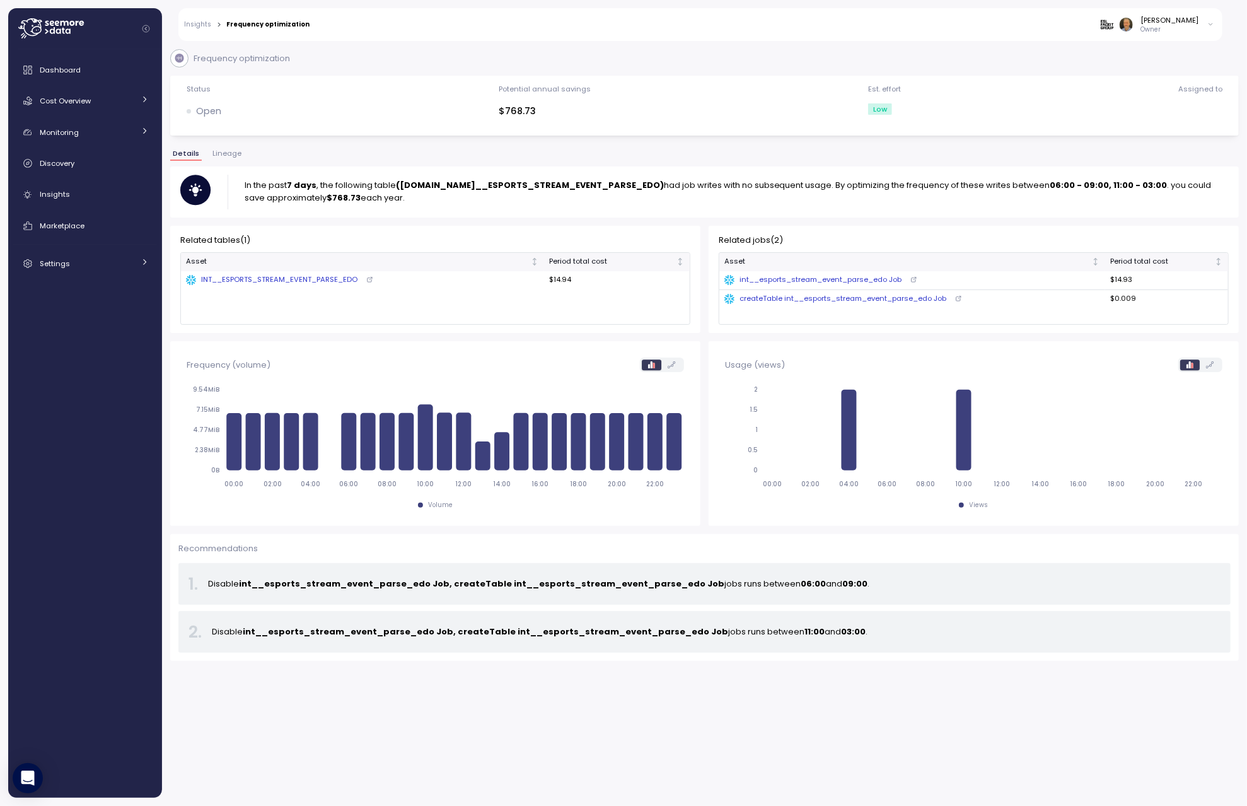
drag, startPoint x: 671, startPoint y: 185, endPoint x: 480, endPoint y: 186, distance: 191.0
click at [480, 186] on strong "([DOMAIN_NAME]__ESPORTS_STREAM_EVENT_PARSE_EDO)" at bounding box center [530, 185] width 268 height 12
copy strong "INT__ESPORTS_STREAM_EVENT_PARSE_EDO"
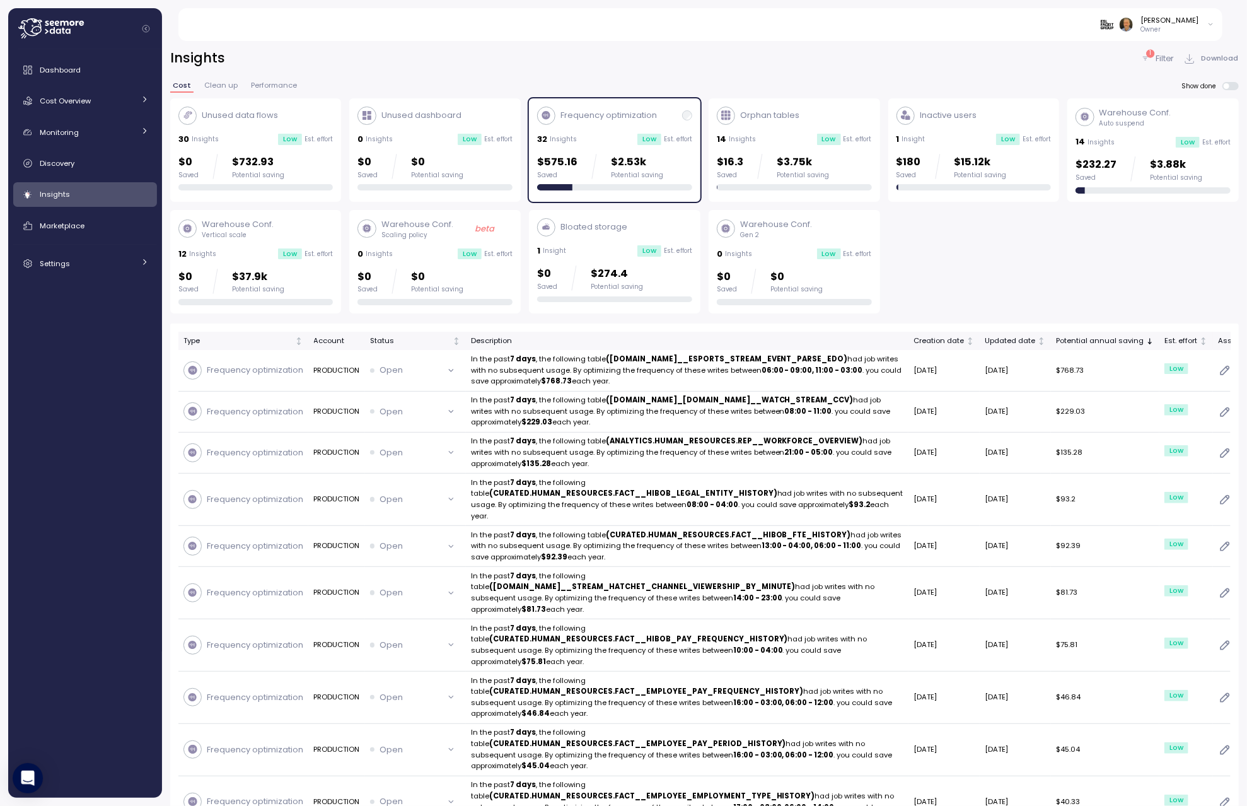
click at [582, 112] on p "Frequency optimization" at bounding box center [609, 115] width 96 height 13
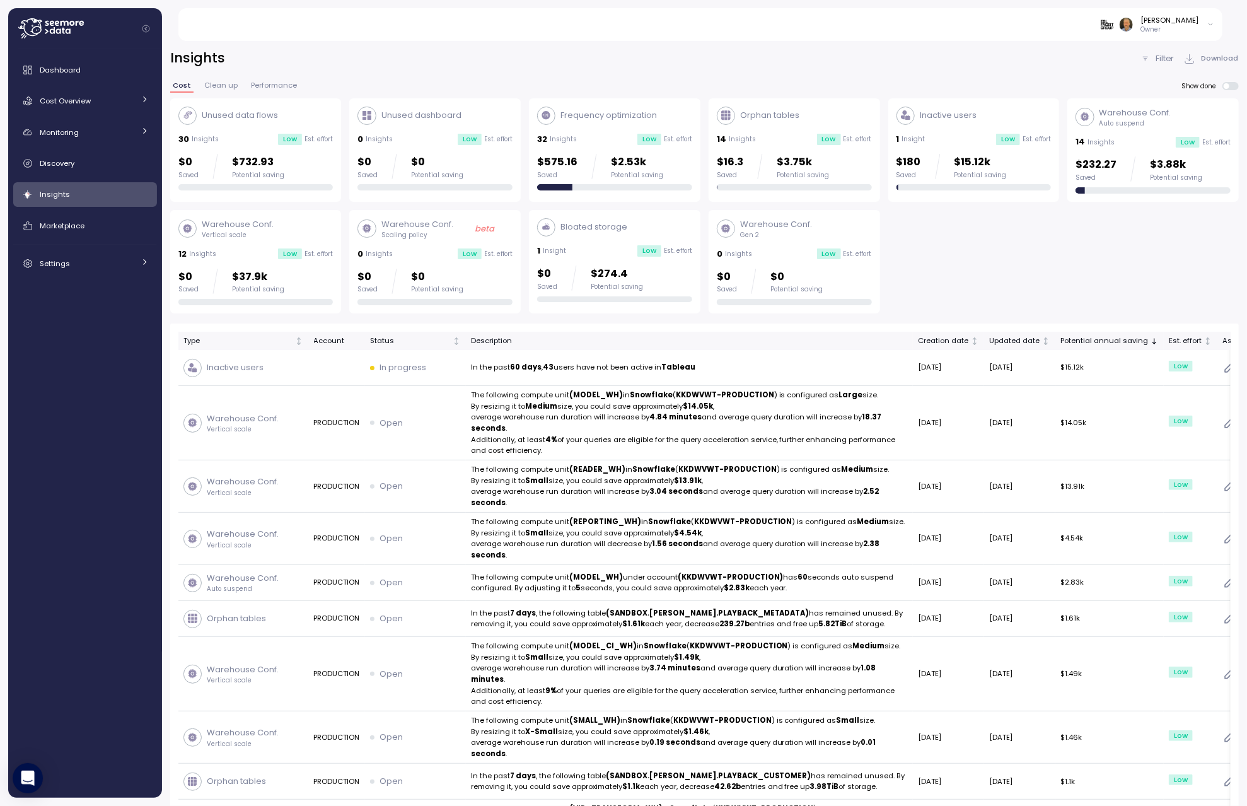
click at [794, 225] on p "Warehouse Conf." at bounding box center [776, 224] width 72 height 13
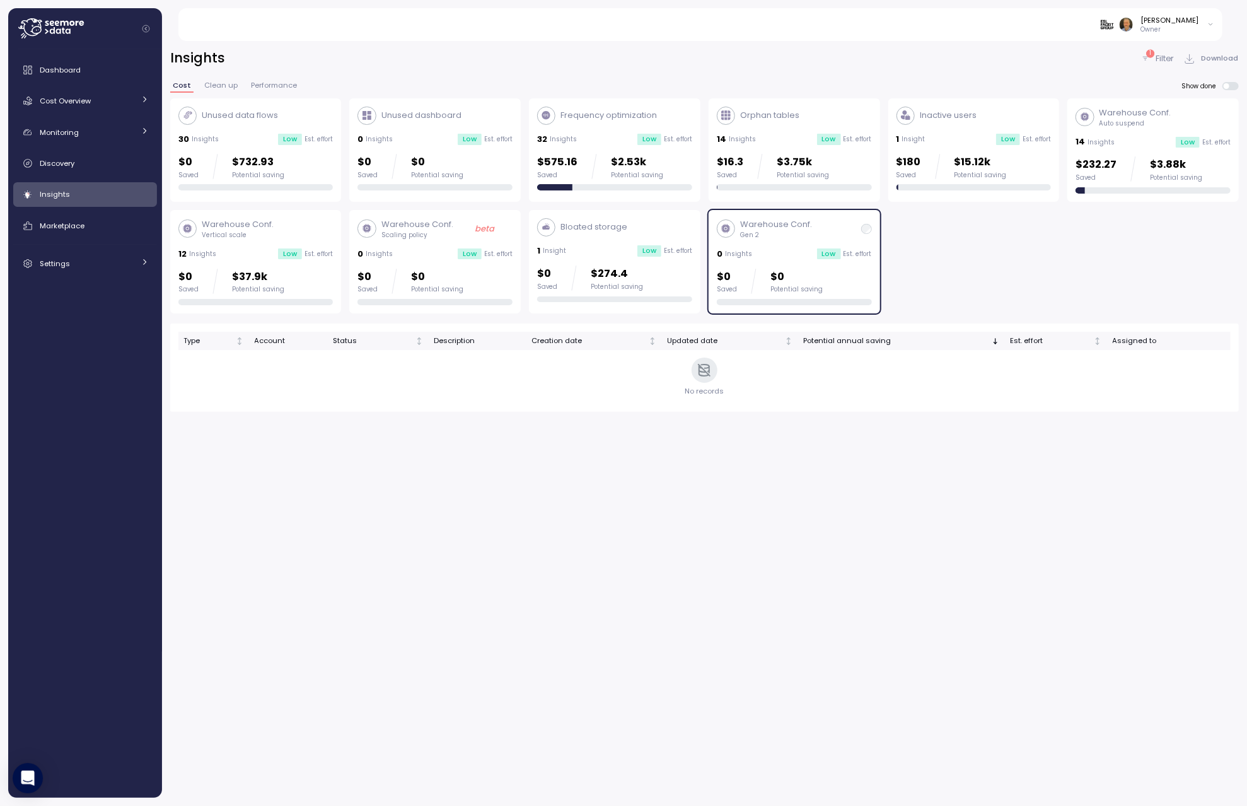
click at [794, 225] on p "Warehouse Conf." at bounding box center [776, 224] width 72 height 13
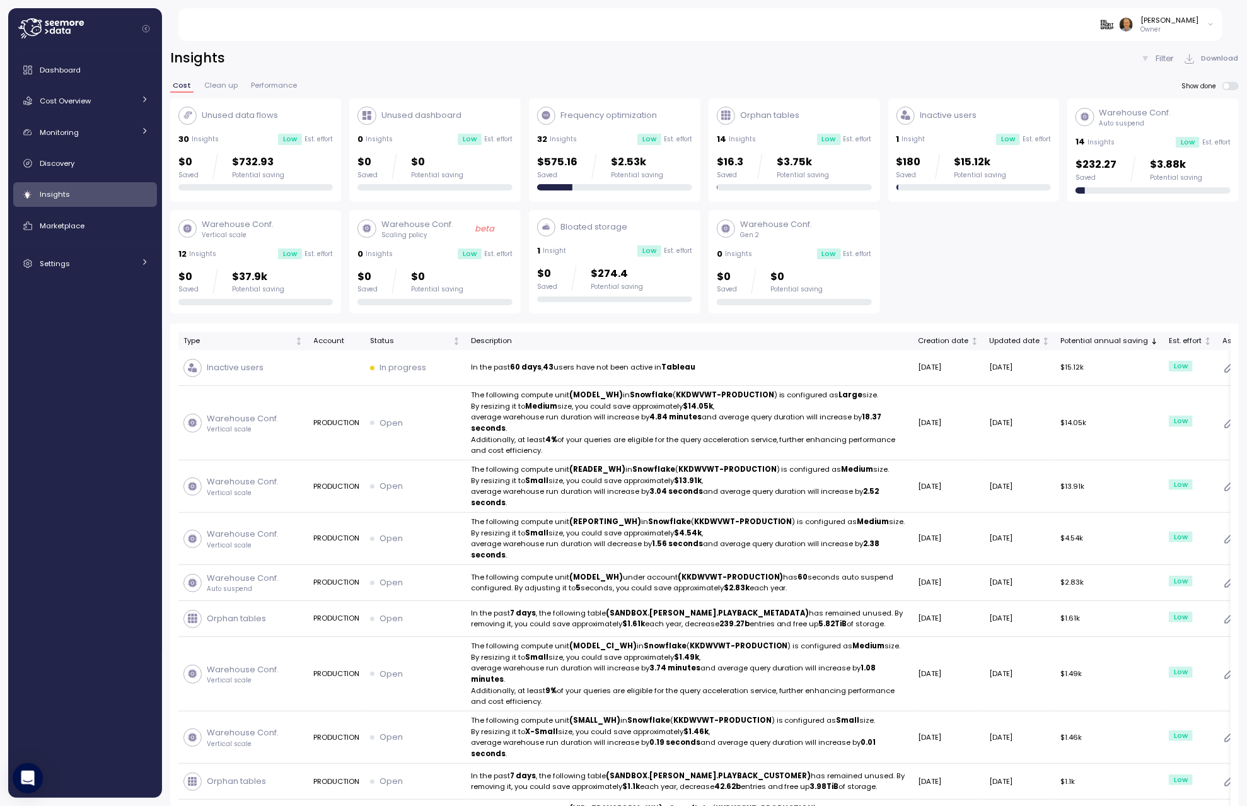
click at [1123, 126] on p "Auto suspend" at bounding box center [1135, 123] width 72 height 9
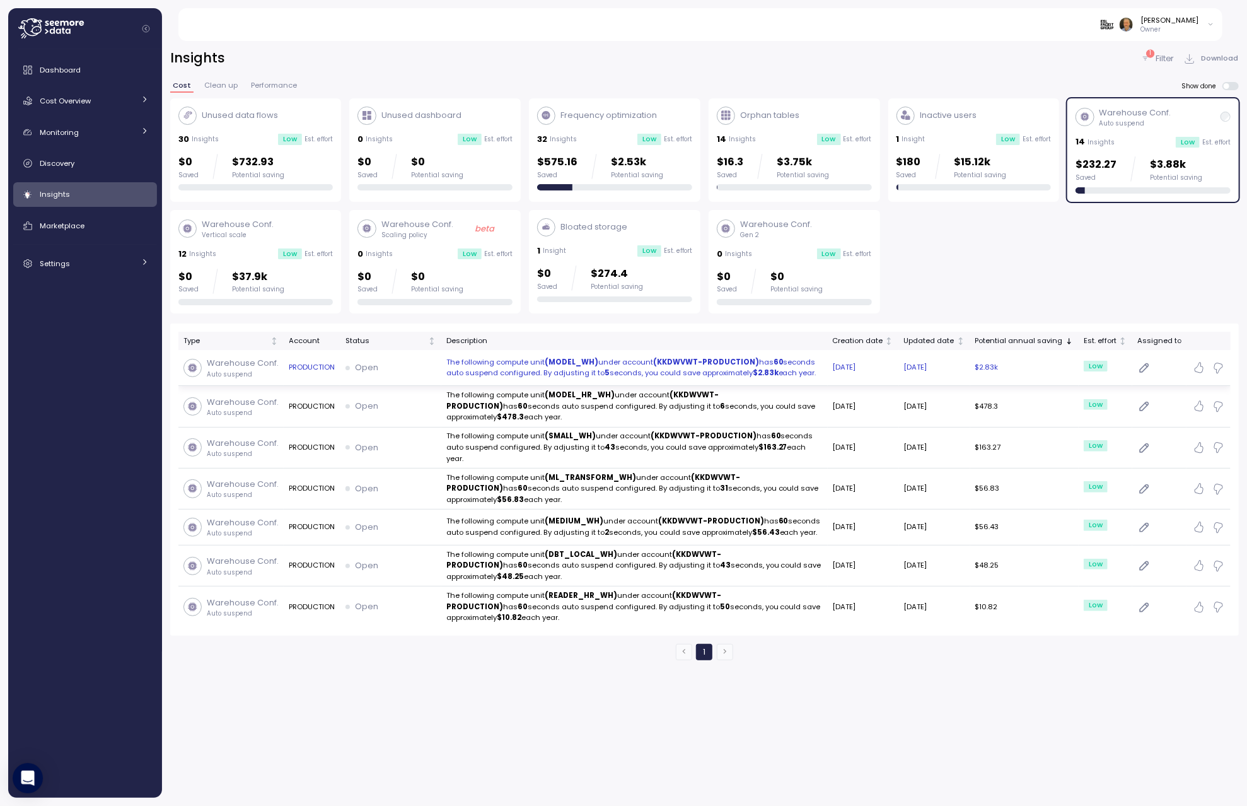
click at [635, 366] on p "The following compute unit (MODEL_WH) under account (KKDWVWT-PRODUCTION) has 60…" at bounding box center [634, 368] width 376 height 22
